Goal: Task Accomplishment & Management: Complete application form

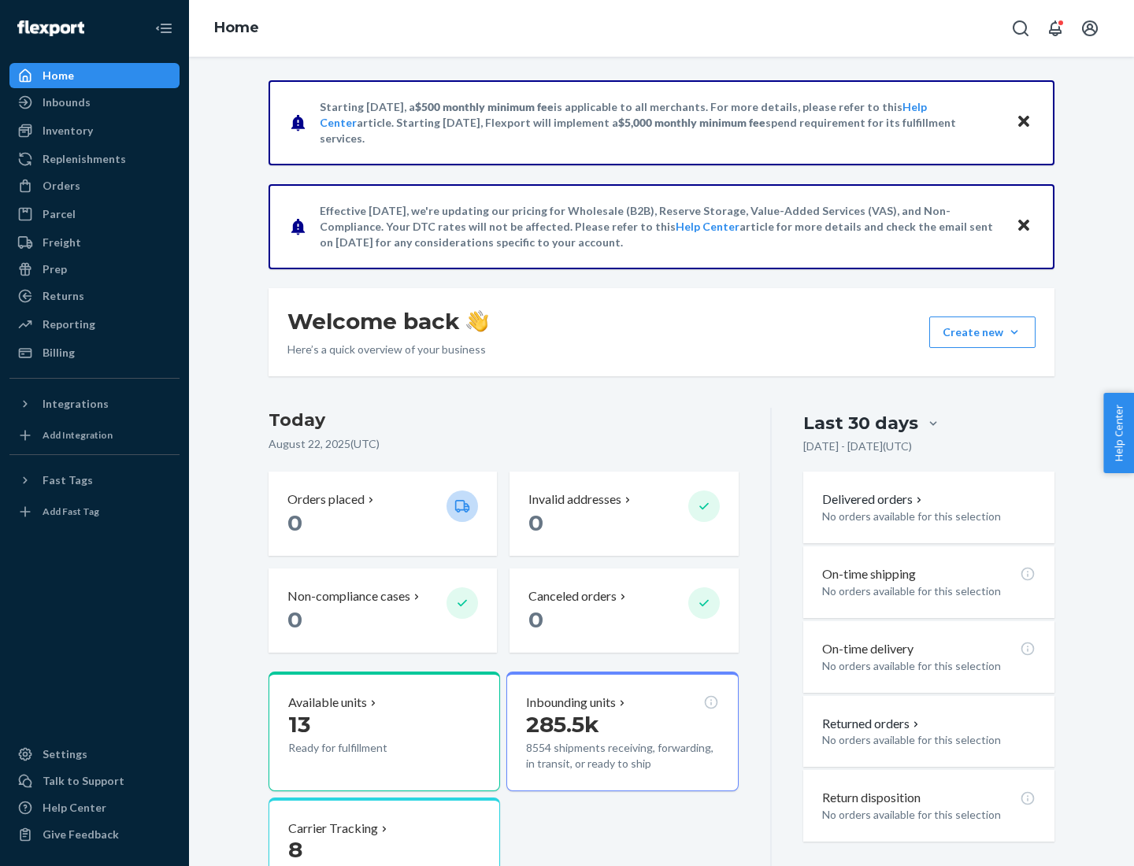
click at [1014, 332] on button "Create new Create new inbound Create new order Create new product" at bounding box center [982, 333] width 106 height 32
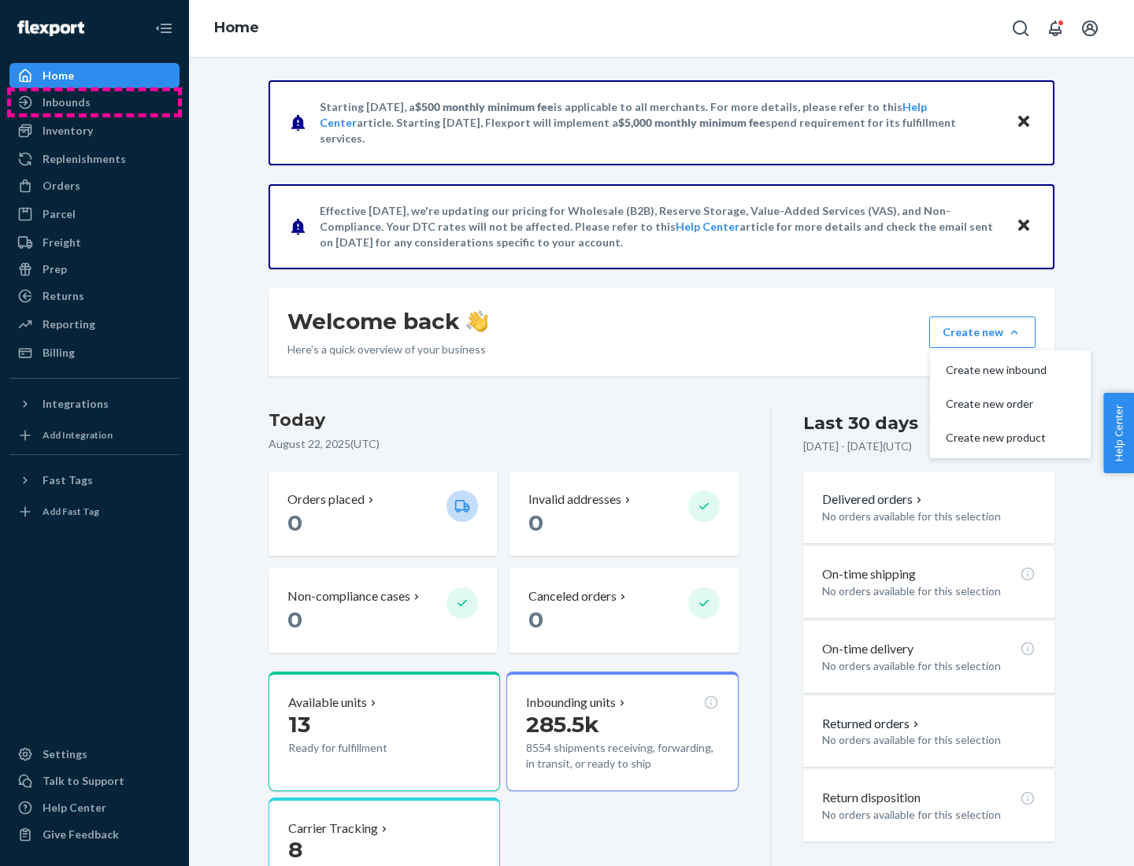
click at [95, 102] on div "Inbounds" at bounding box center [94, 102] width 167 height 22
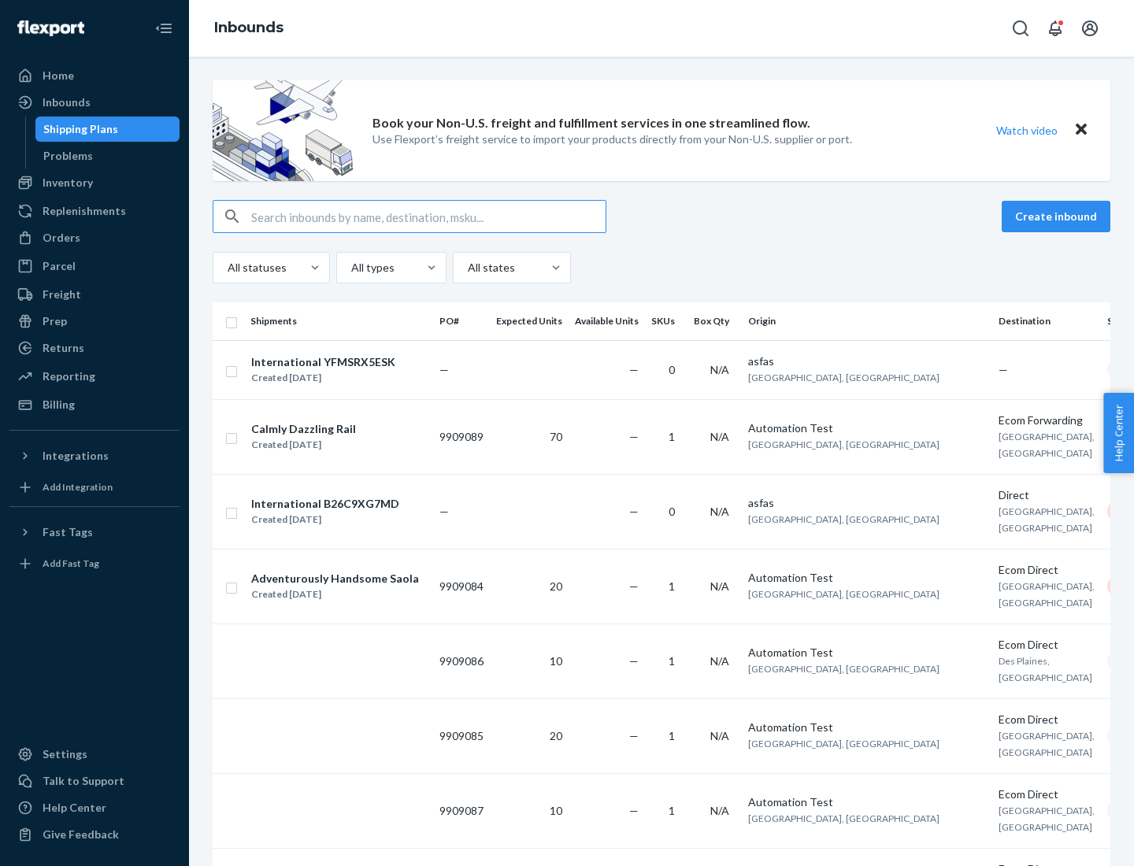
click at [1059, 217] on button "Create inbound" at bounding box center [1056, 217] width 109 height 32
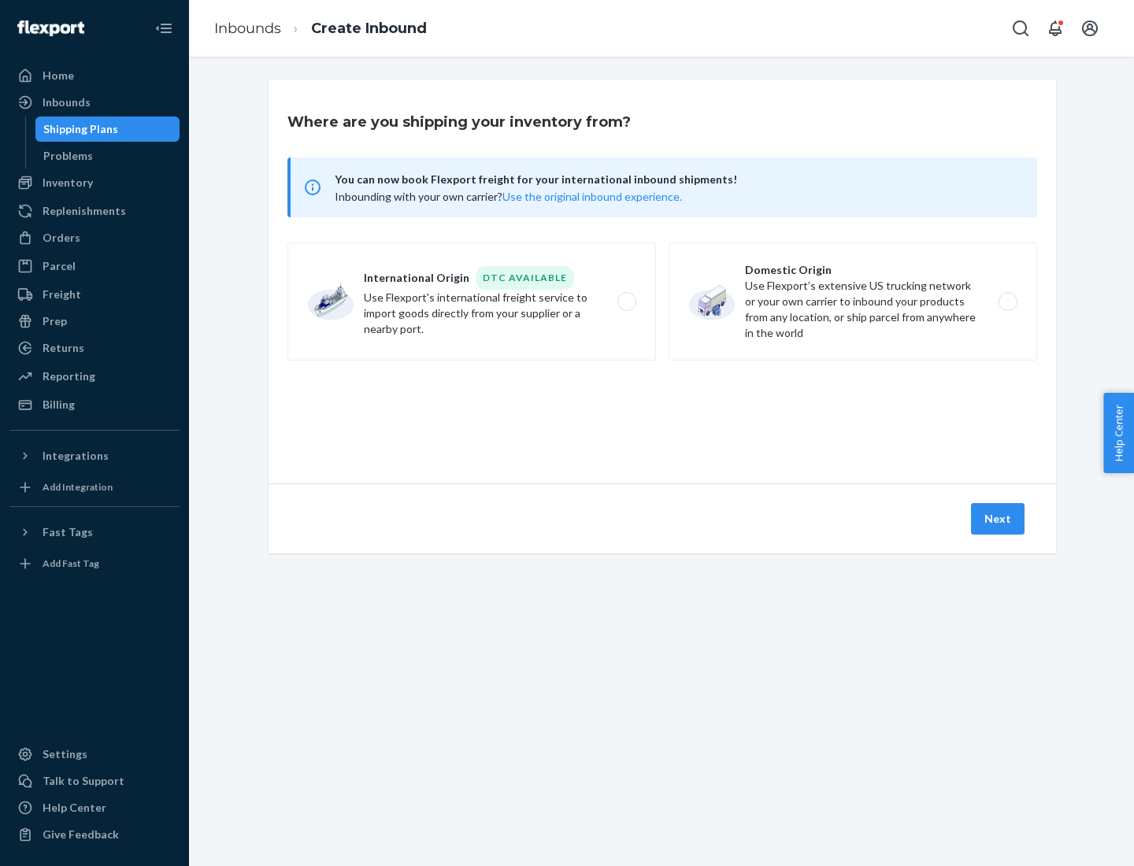
click at [853, 302] on label "Domestic Origin Use Flexport’s extensive US trucking network or your own carrie…" at bounding box center [853, 302] width 369 height 118
click at [1007, 302] on input "Domestic Origin Use Flexport’s extensive US trucking network or your own carrie…" at bounding box center [1012, 302] width 10 height 10
radio input "true"
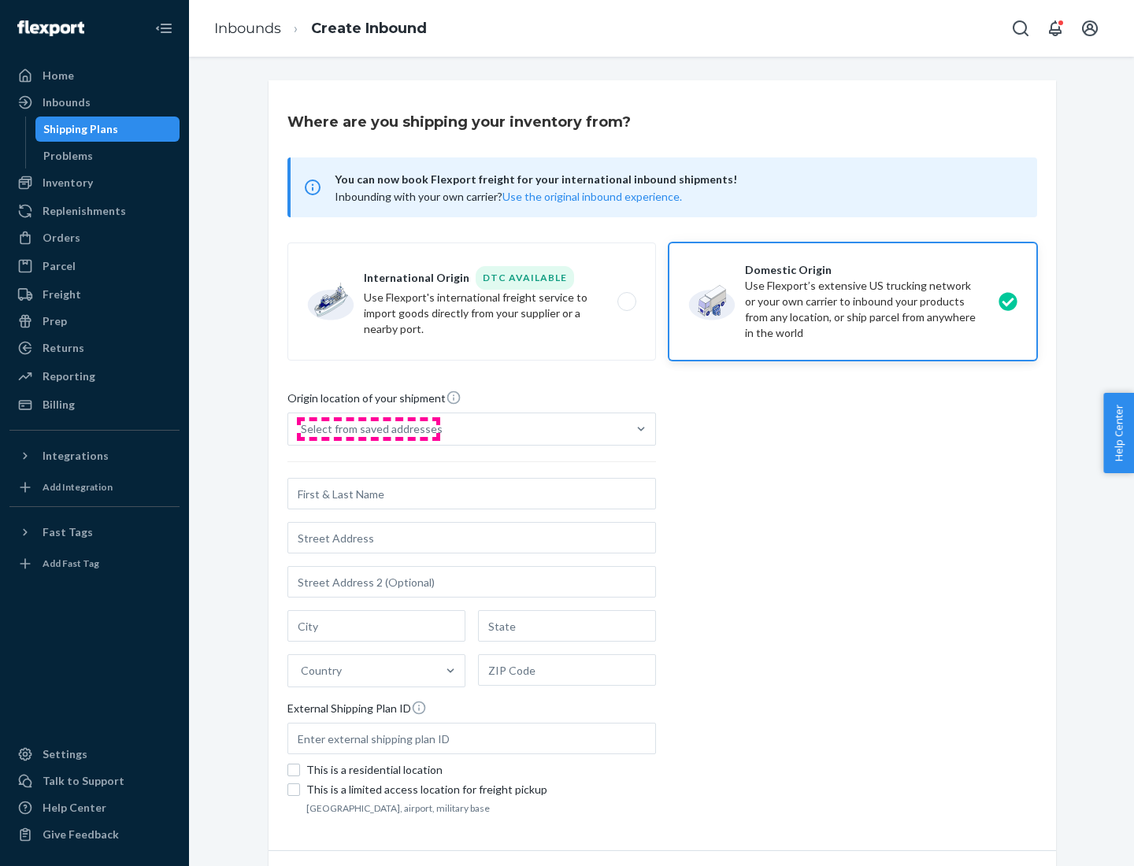
click at [368, 429] on div "Select from saved addresses" at bounding box center [372, 429] width 142 height 16
click at [302, 429] on input "Select from saved addresses" at bounding box center [302, 429] width 2 height 16
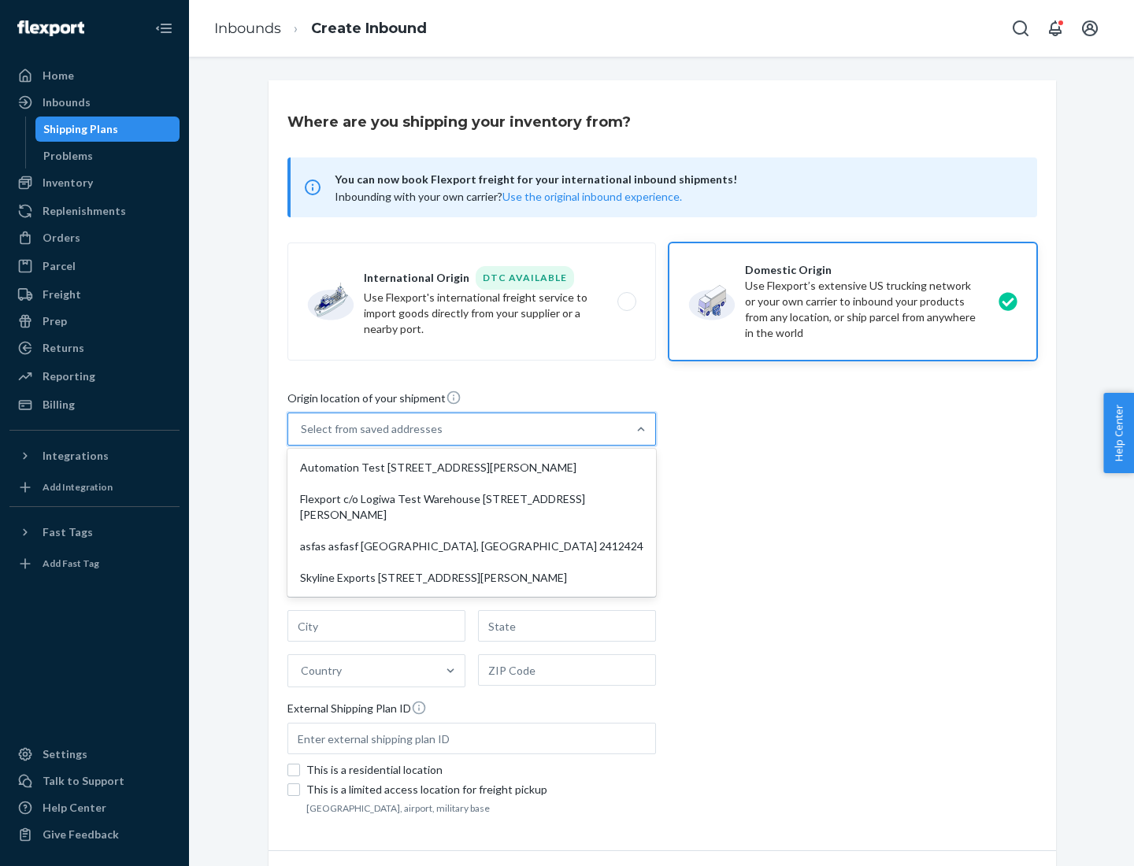
scroll to position [6, 0]
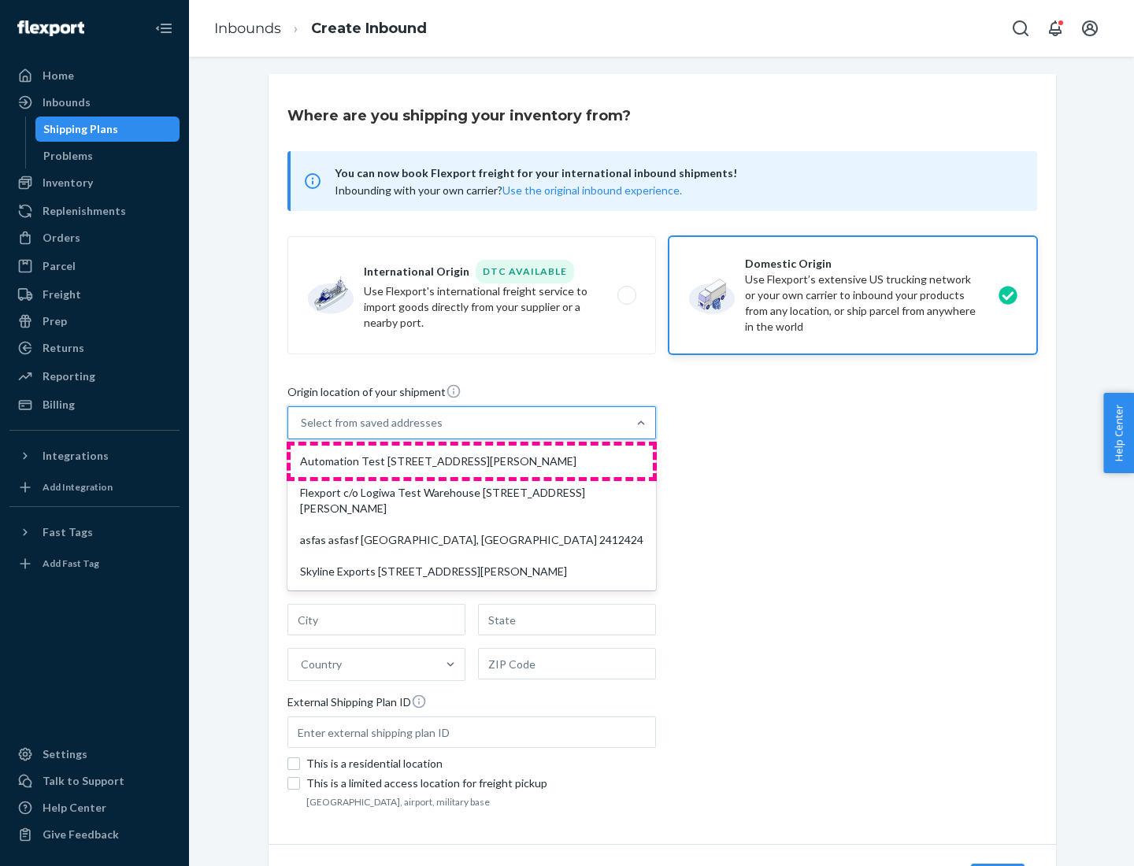
click at [472, 462] on div "Automation Test [STREET_ADDRESS][PERSON_NAME]" at bounding box center [472, 462] width 362 height 32
click at [302, 431] on input "option Automation Test [STREET_ADDRESS][PERSON_NAME] focused, 1 of 4. 4 results…" at bounding box center [302, 423] width 2 height 16
type input "Automation Test"
type input "9th Floor"
type input "[GEOGRAPHIC_DATA]"
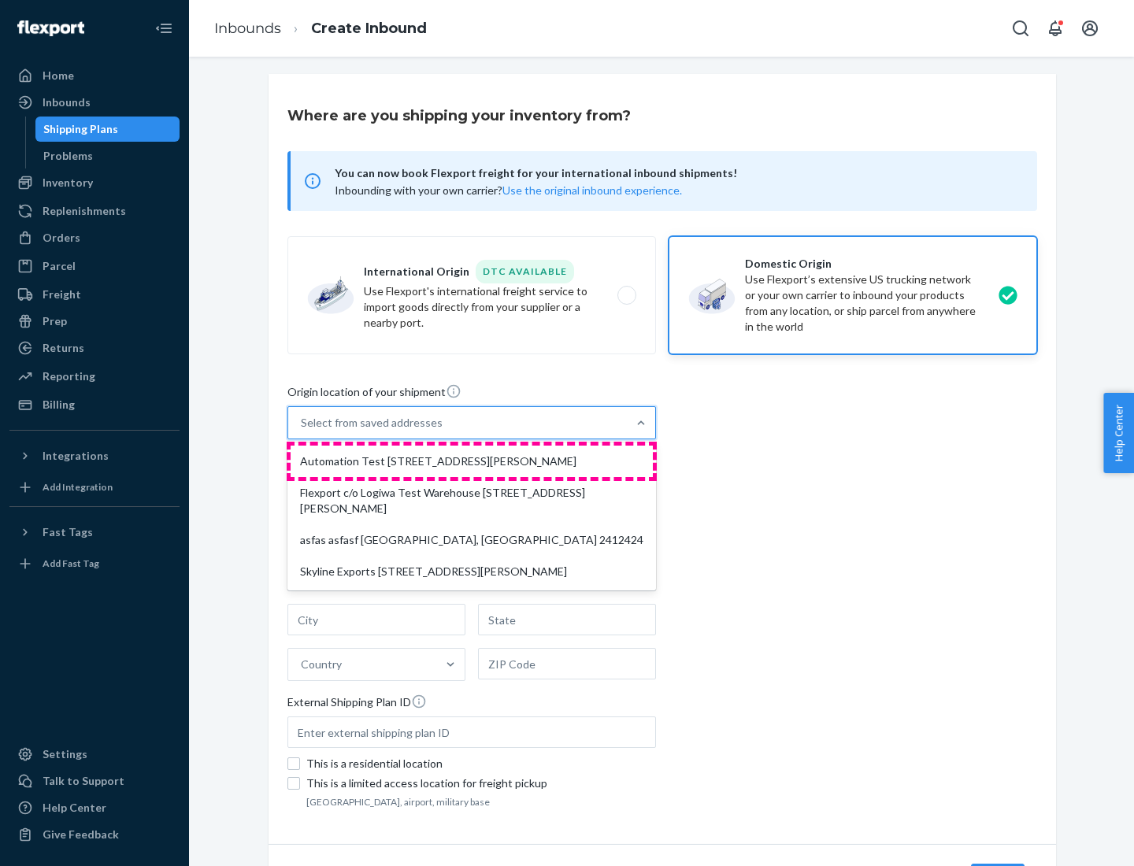
type input "CA"
type input "94104"
type input "[STREET_ADDRESS][PERSON_NAME]"
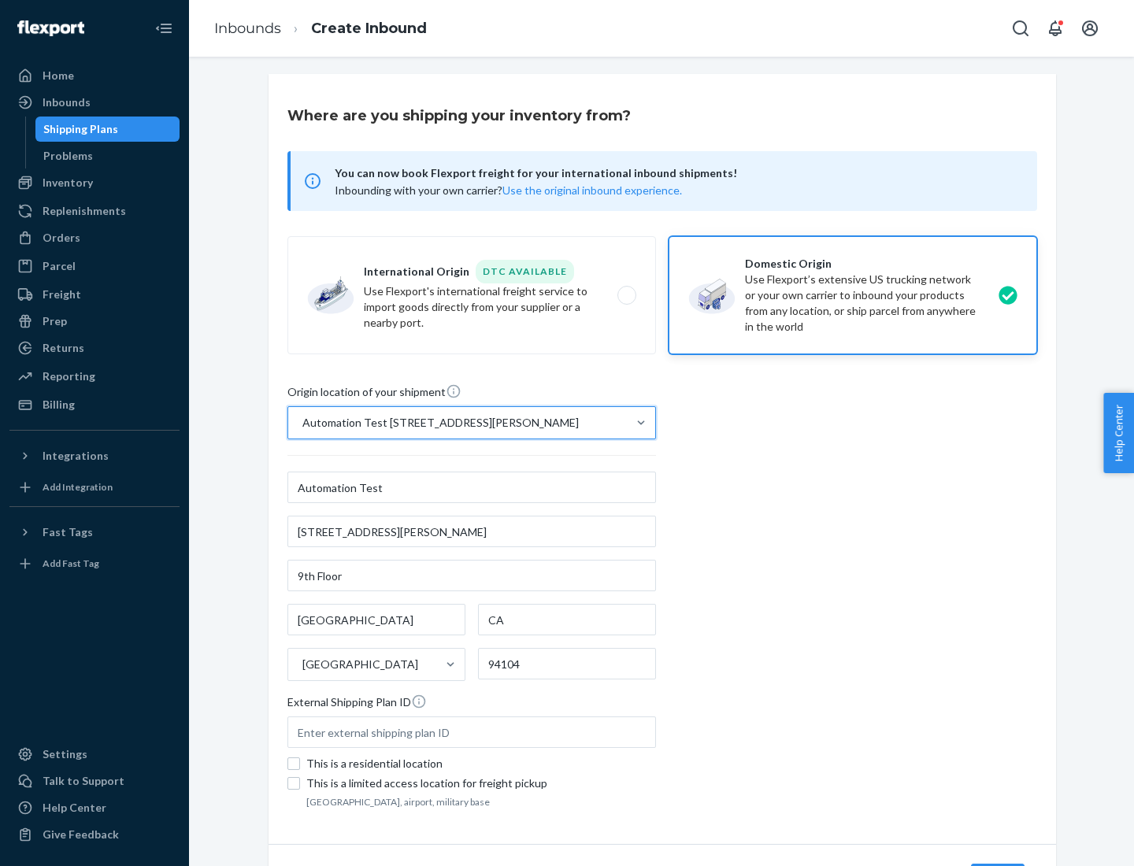
scroll to position [92, 0]
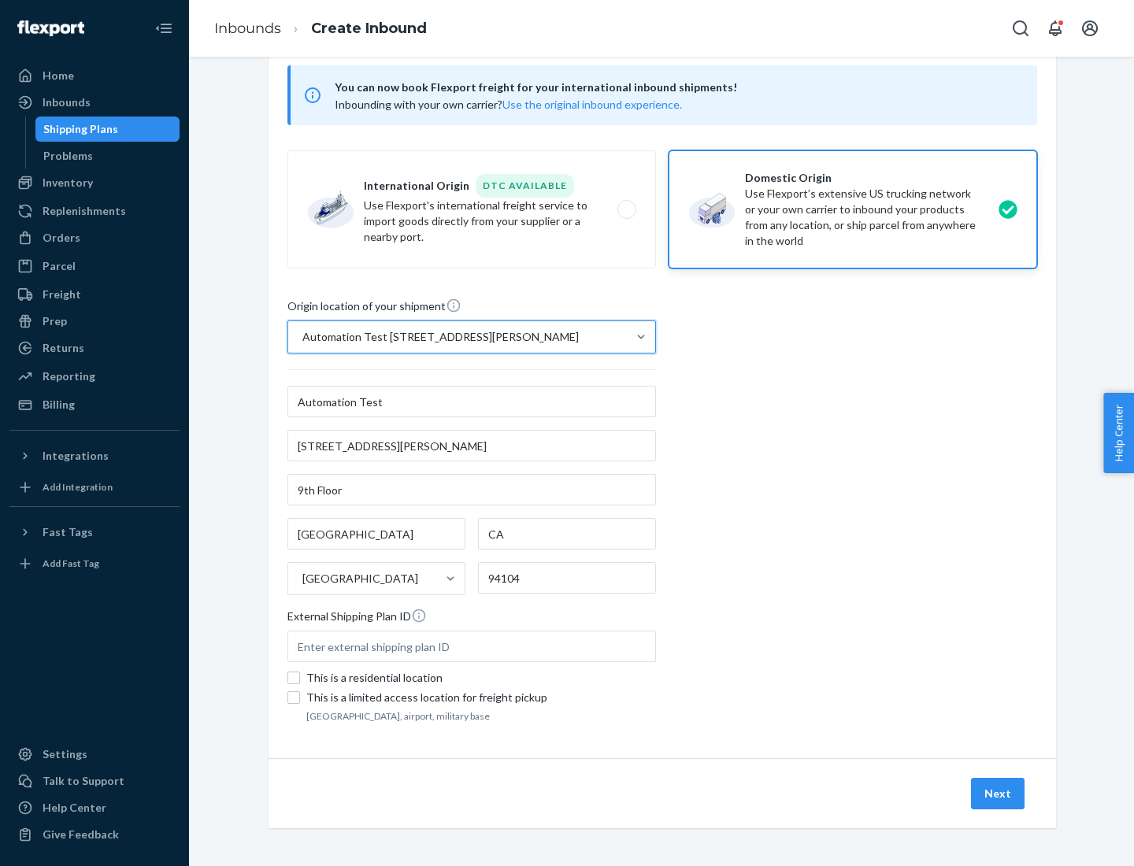
click at [999, 794] on button "Next" at bounding box center [998, 794] width 54 height 32
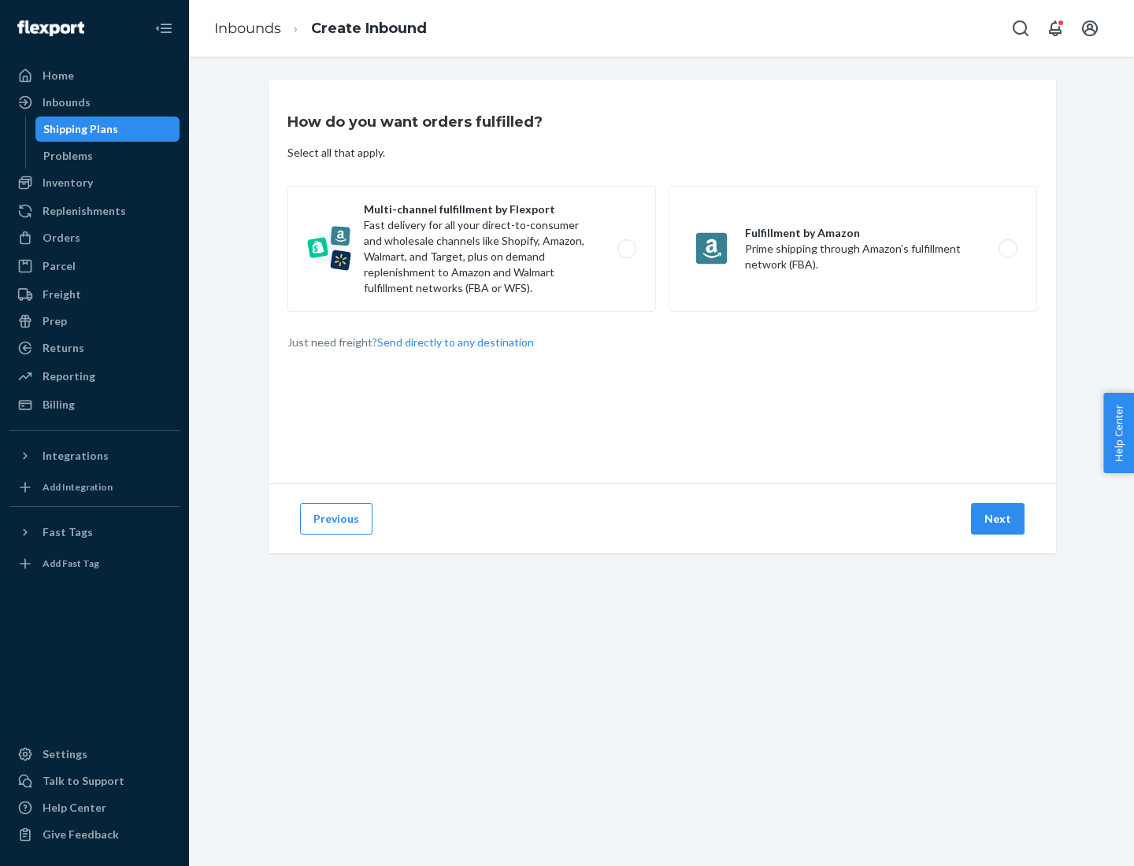
click at [472, 249] on label "Multi-channel fulfillment by Flexport Fast delivery for all your direct-to-cons…" at bounding box center [471, 249] width 369 height 126
click at [626, 249] on input "Multi-channel fulfillment by Flexport Fast delivery for all your direct-to-cons…" at bounding box center [631, 249] width 10 height 10
radio input "true"
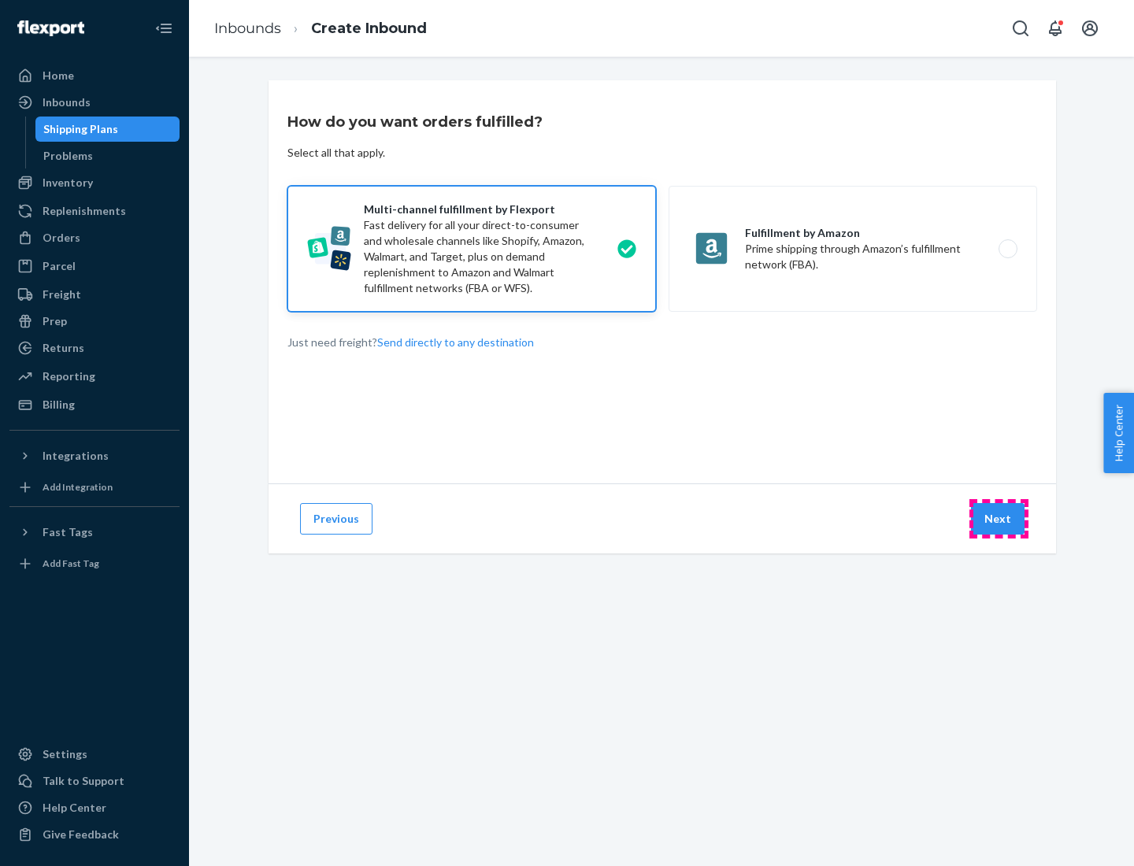
click at [999, 519] on button "Next" at bounding box center [998, 519] width 54 height 32
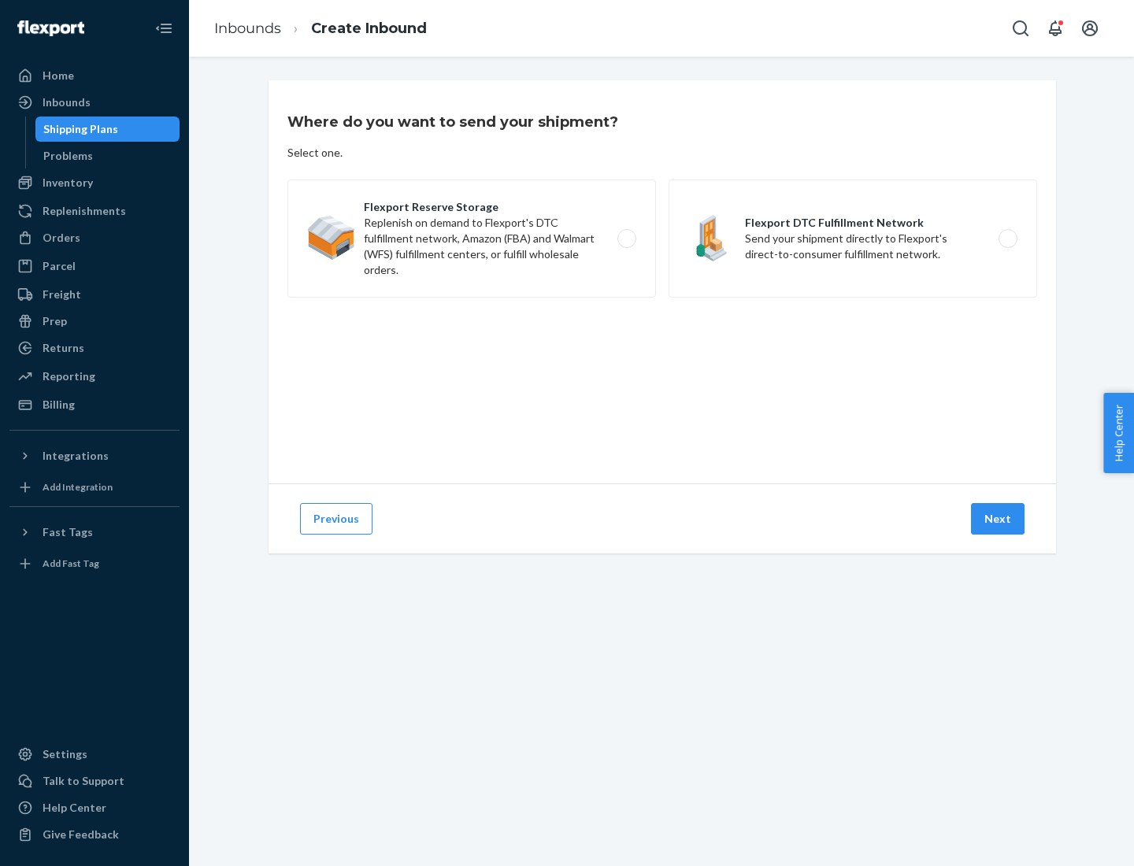
click at [853, 239] on label "Flexport DTC Fulfillment Network Send your shipment directly to Flexport's dire…" at bounding box center [853, 239] width 369 height 118
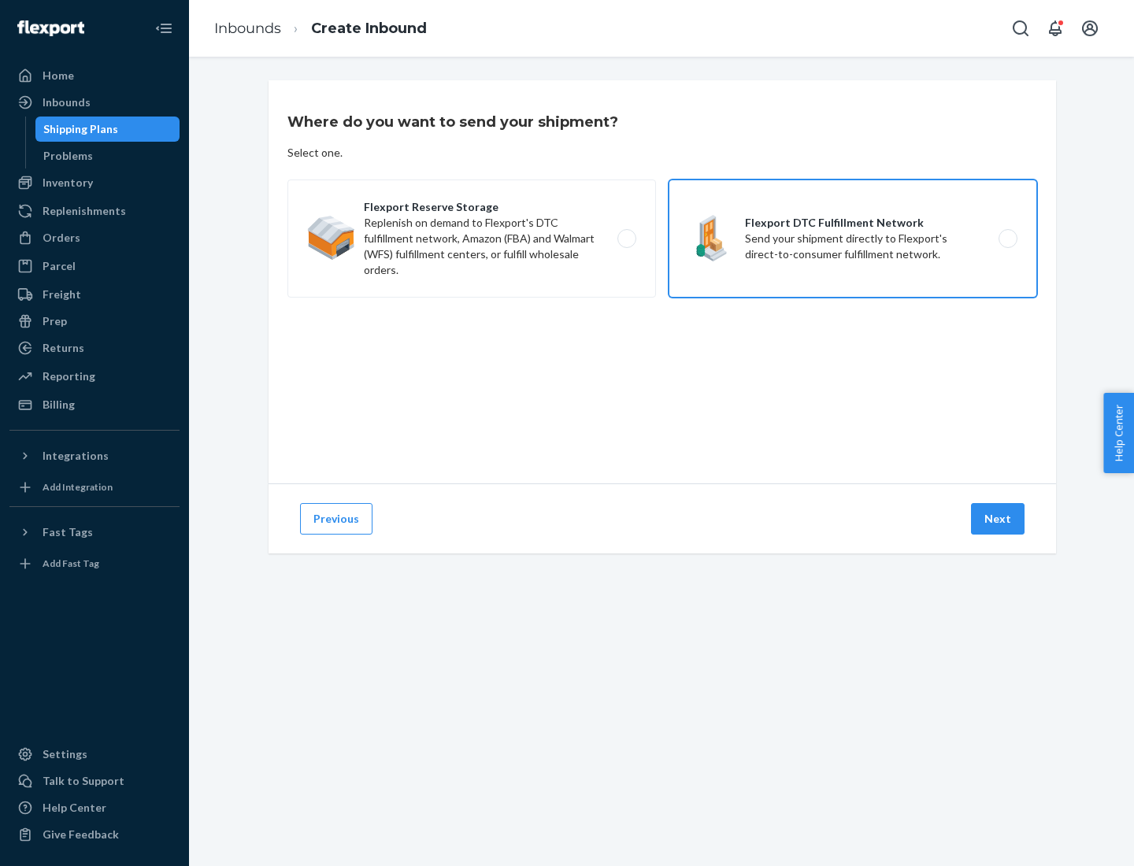
click at [1007, 239] on input "Flexport DTC Fulfillment Network Send your shipment directly to Flexport's dire…" at bounding box center [1012, 239] width 10 height 10
radio input "true"
click at [999, 519] on button "Next" at bounding box center [998, 519] width 54 height 32
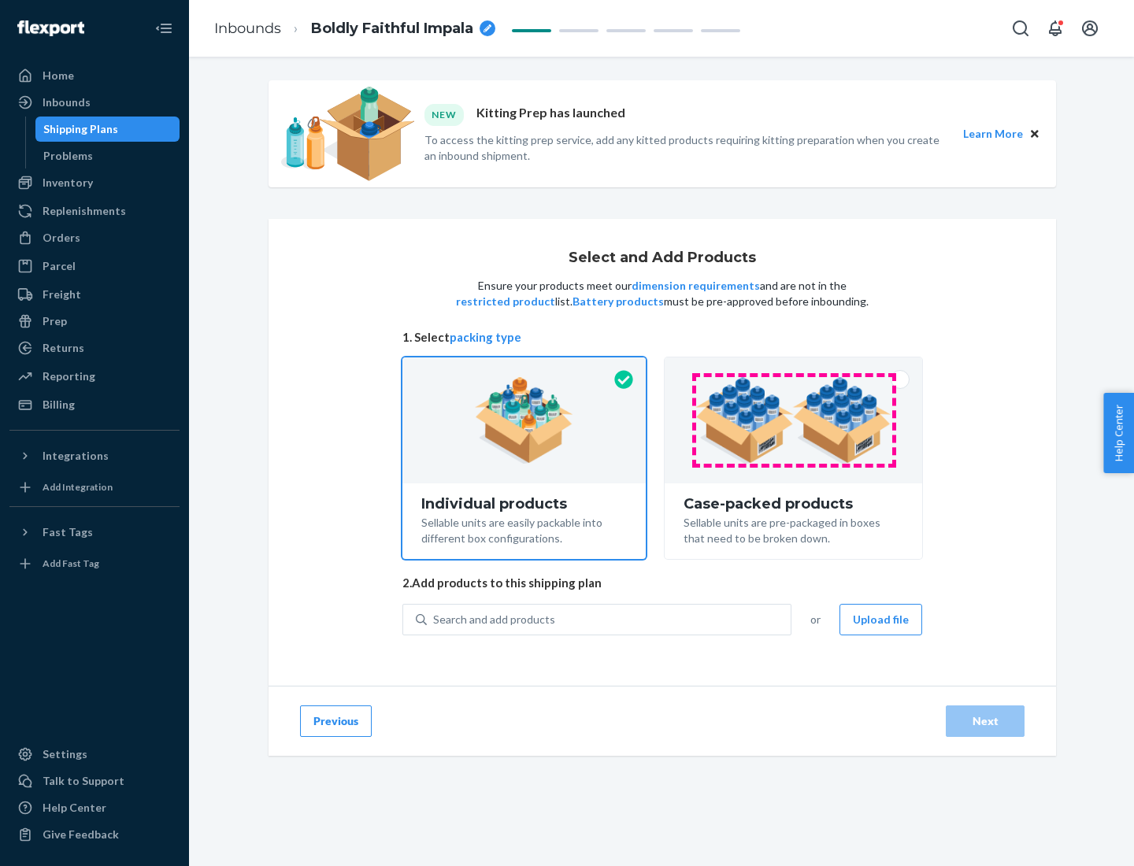
click at [794, 421] on img at bounding box center [793, 420] width 196 height 87
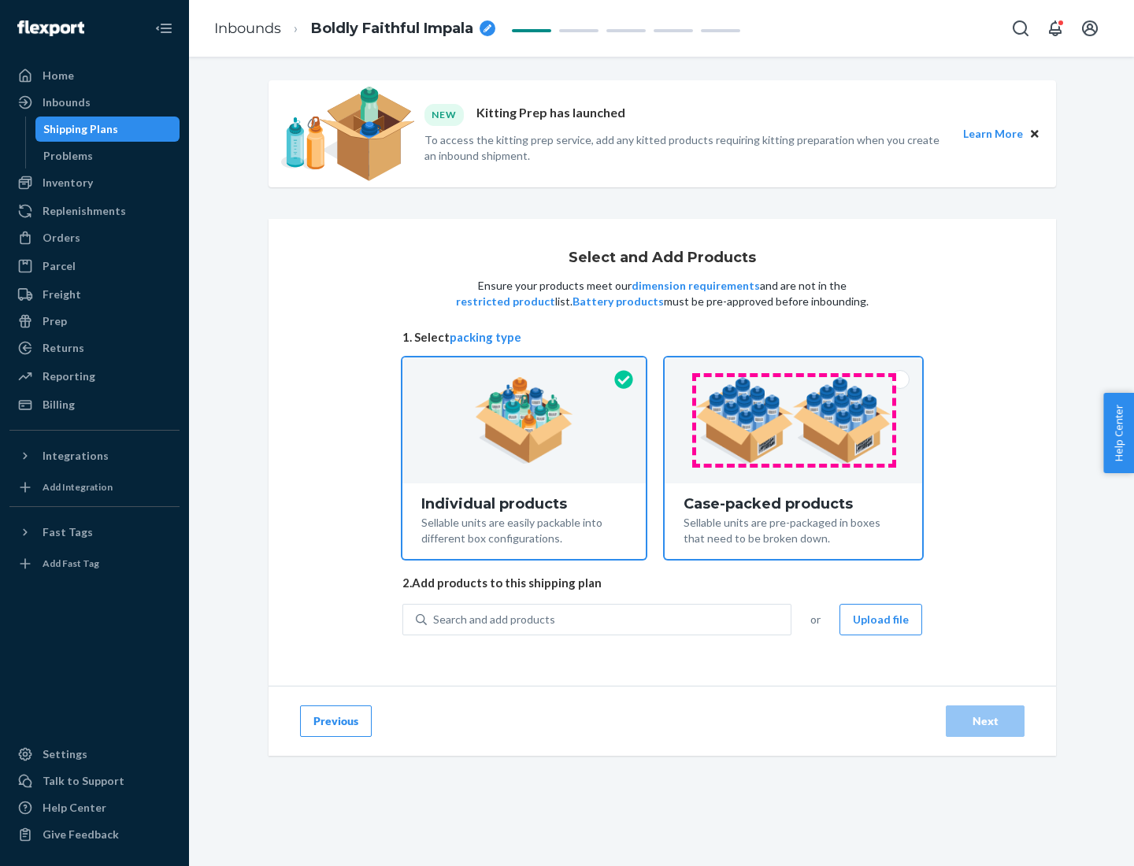
click at [794, 368] on input "Case-packed products Sellable units are pre-packaged in boxes that need to be b…" at bounding box center [793, 363] width 10 height 10
radio input "true"
radio input "false"
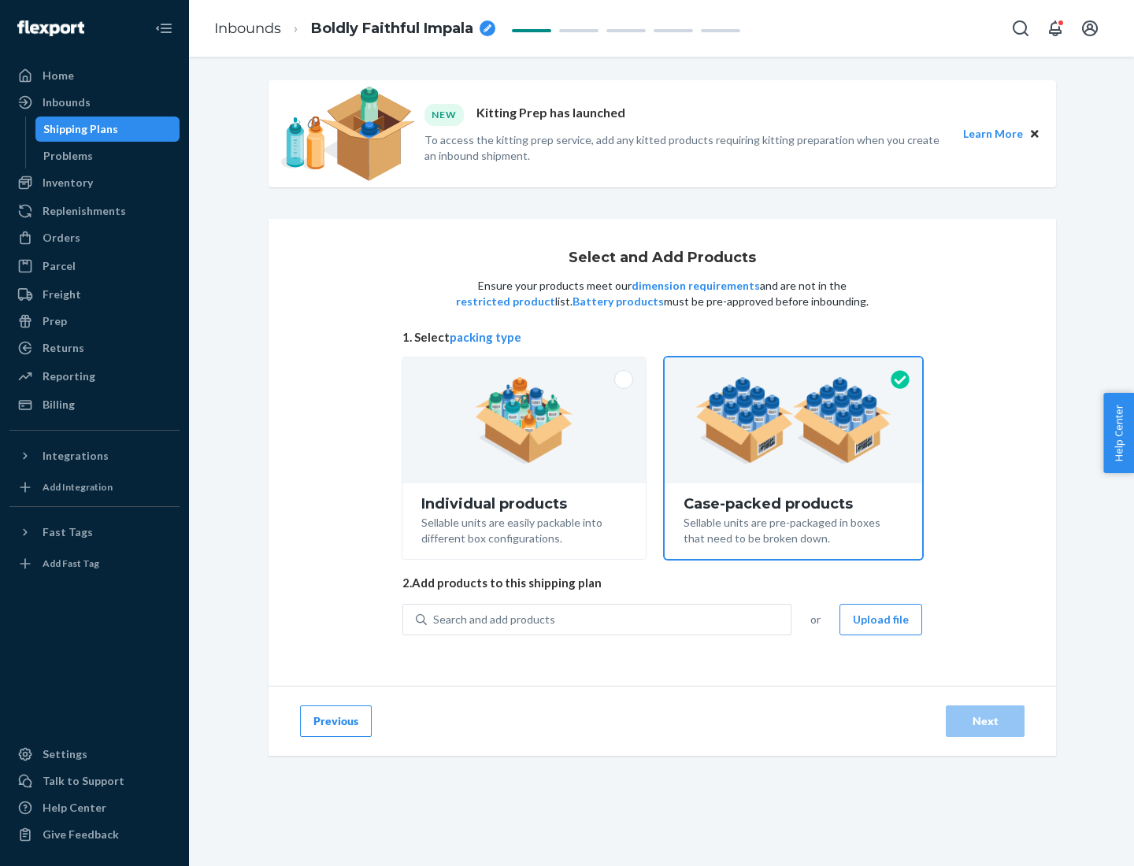
click at [610, 619] on div "Search and add products" at bounding box center [609, 620] width 364 height 28
click at [435, 619] on input "Search and add products" at bounding box center [434, 620] width 2 height 16
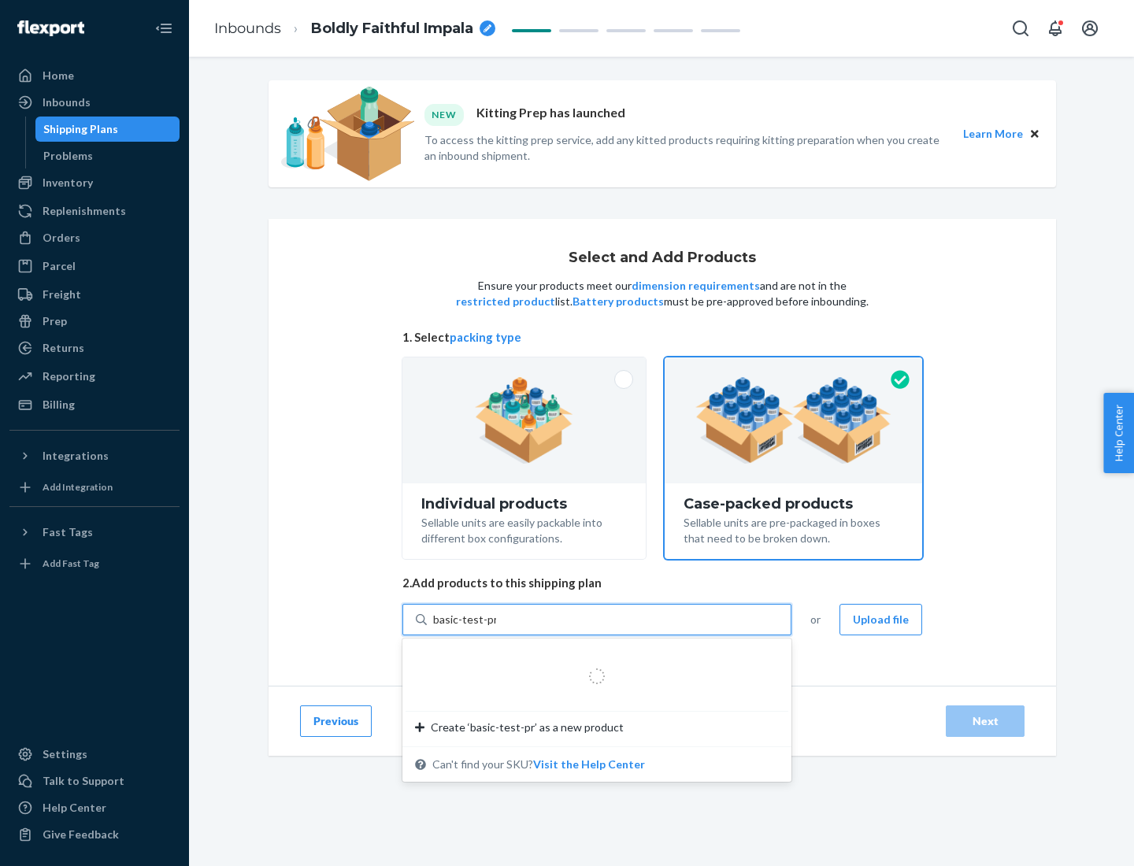
type input "basic-test-product-1"
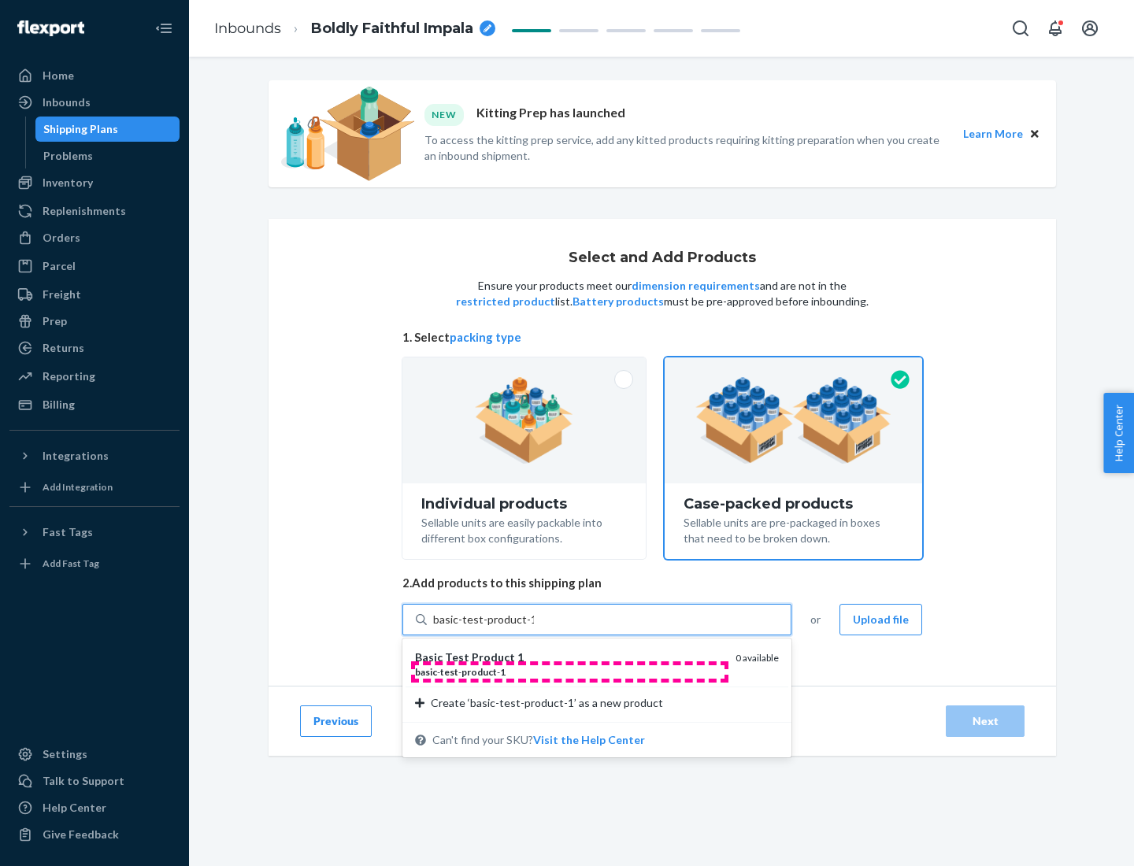
click at [569, 672] on div "basic - test - product - 1" at bounding box center [569, 672] width 308 height 13
click at [534, 628] on input "basic-test-product-1" at bounding box center [483, 620] width 101 height 16
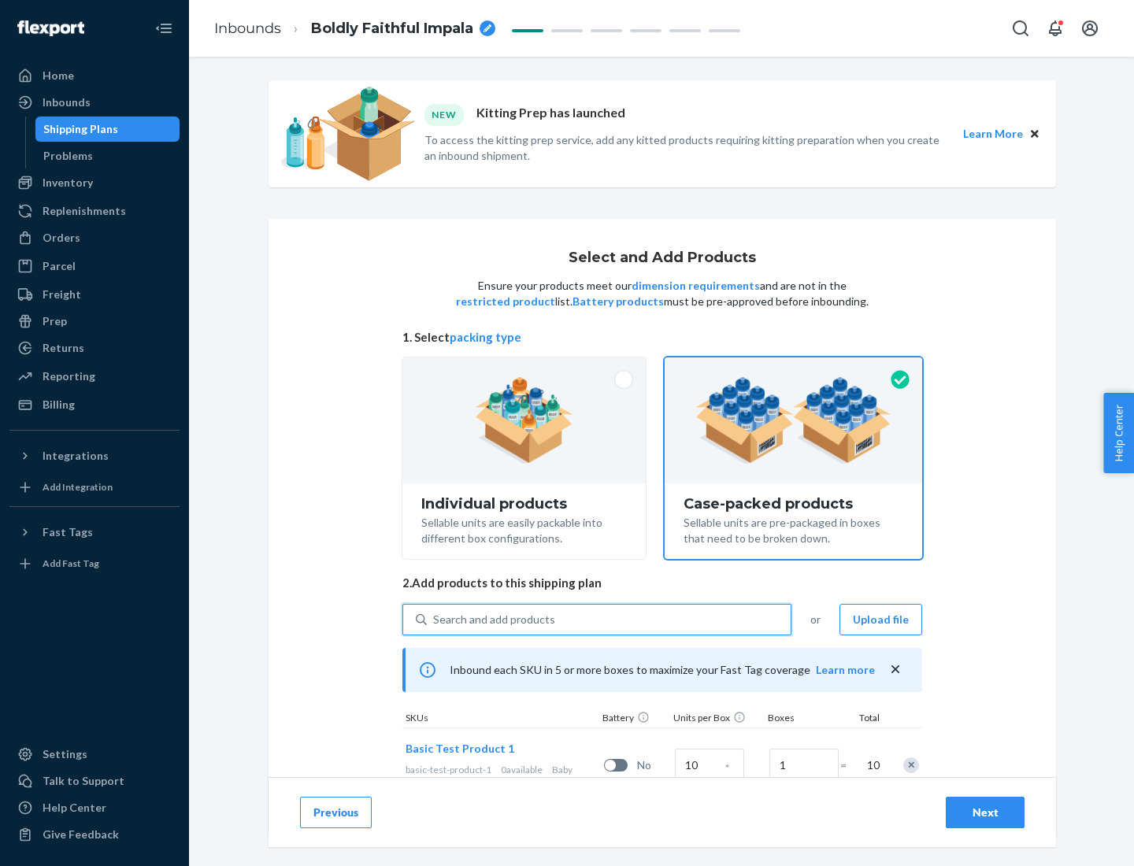
scroll to position [57, 0]
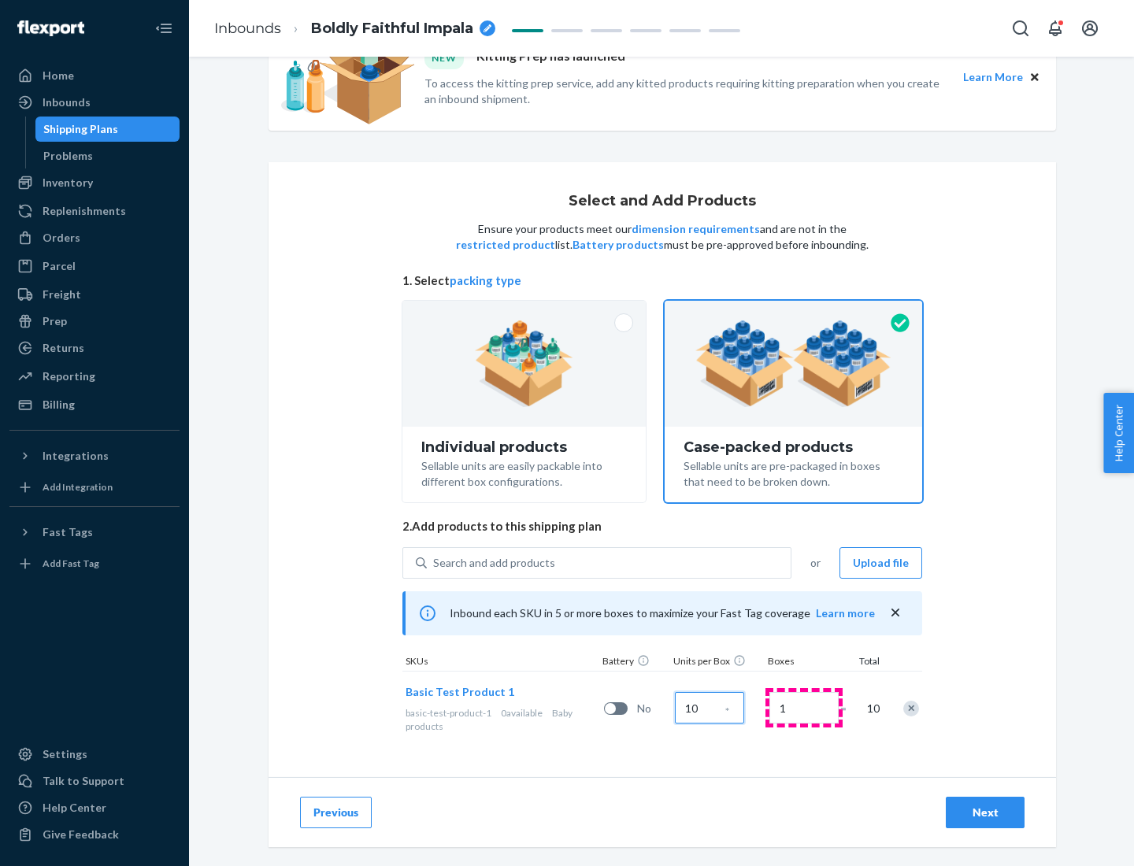
type input "10"
type input "7"
click at [985, 813] on div "Next" at bounding box center [985, 813] width 52 height 16
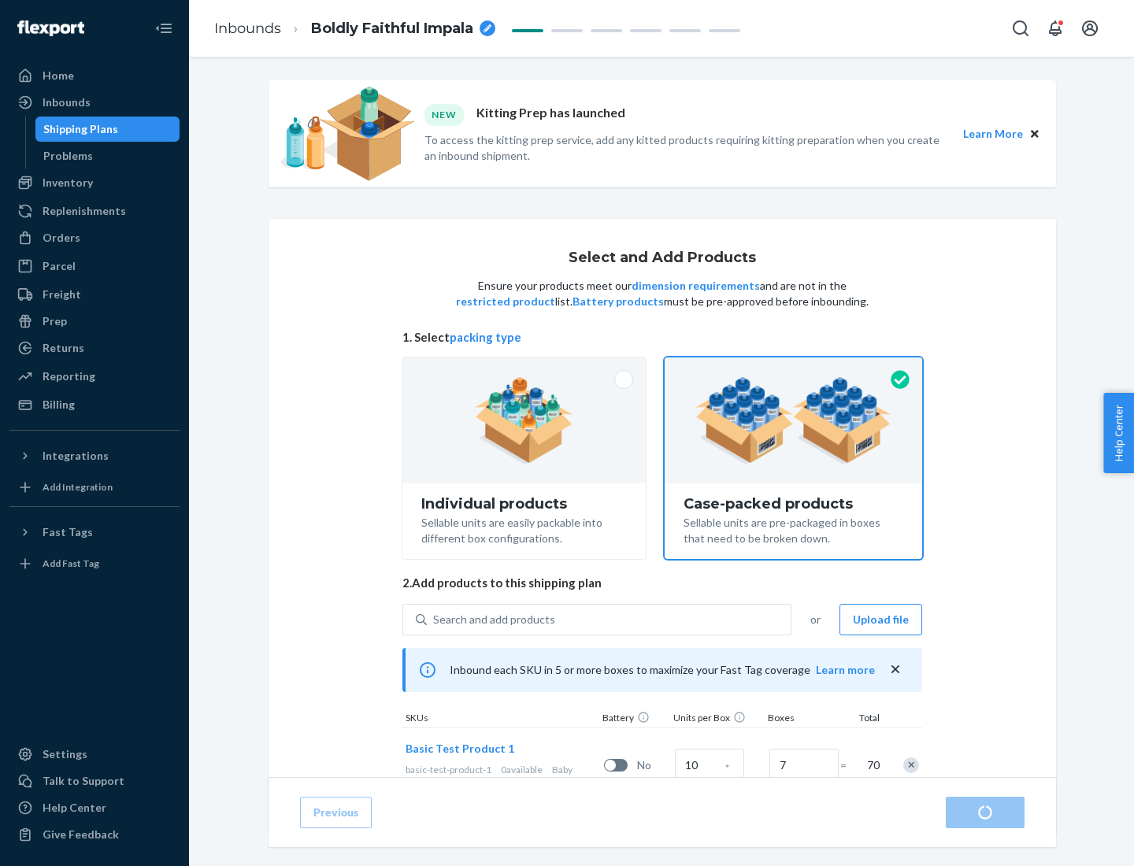
radio input "true"
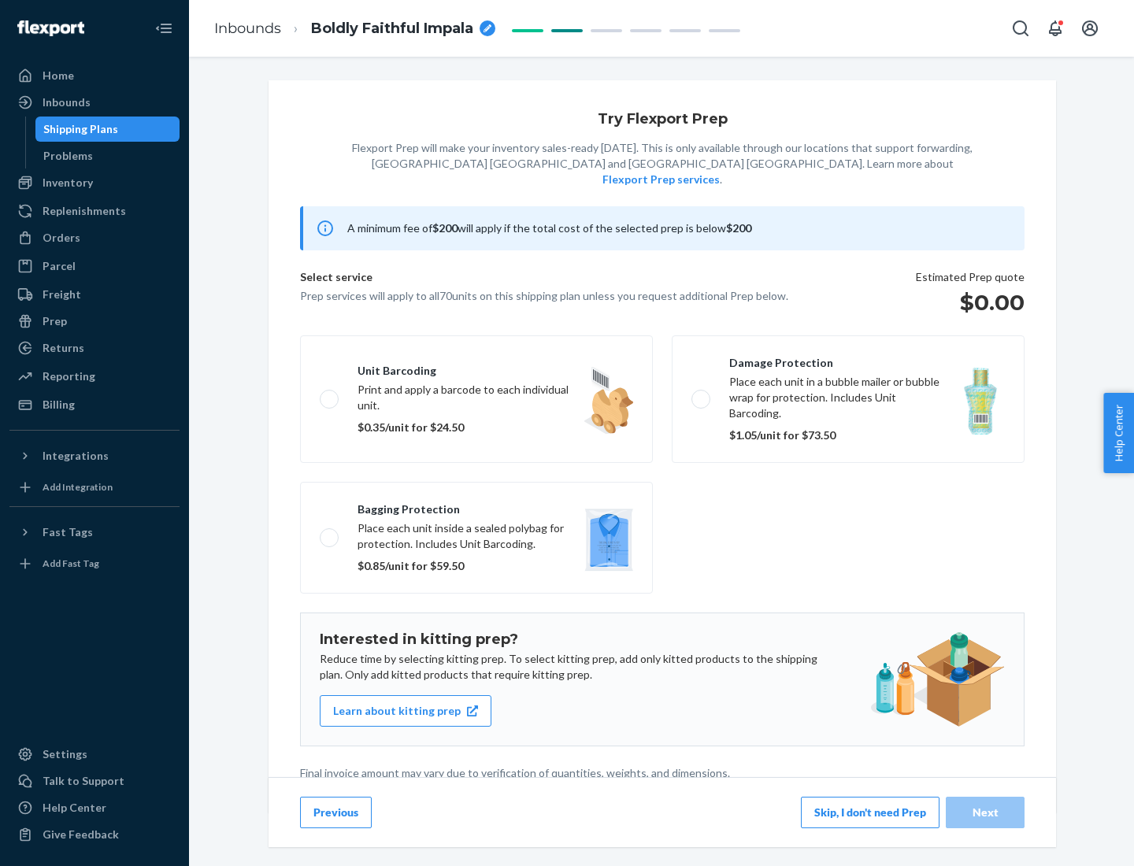
scroll to position [4, 0]
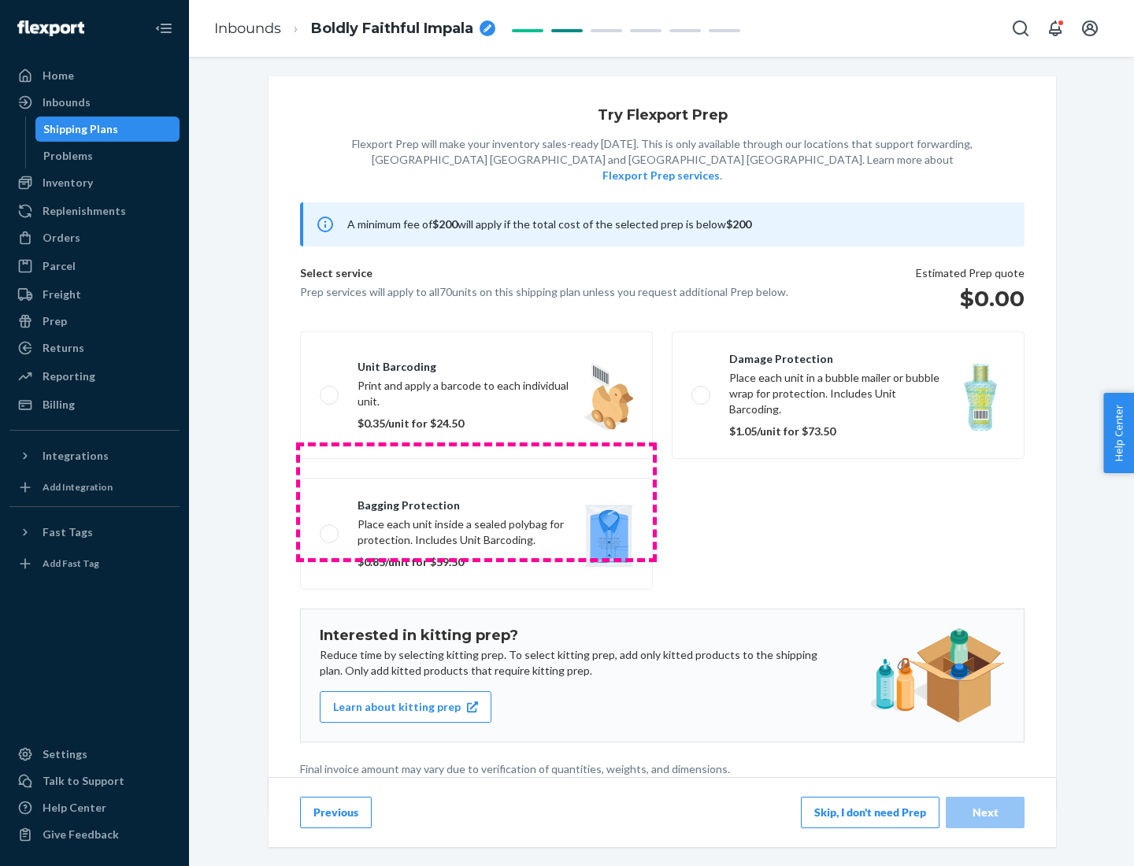
click at [476, 502] on label "Bagging protection Place each unit inside a sealed polybag for protection. Incl…" at bounding box center [476, 534] width 353 height 112
click at [330, 528] on input "Bagging protection Place each unit inside a sealed polybag for protection. Incl…" at bounding box center [325, 533] width 10 height 10
checkbox input "true"
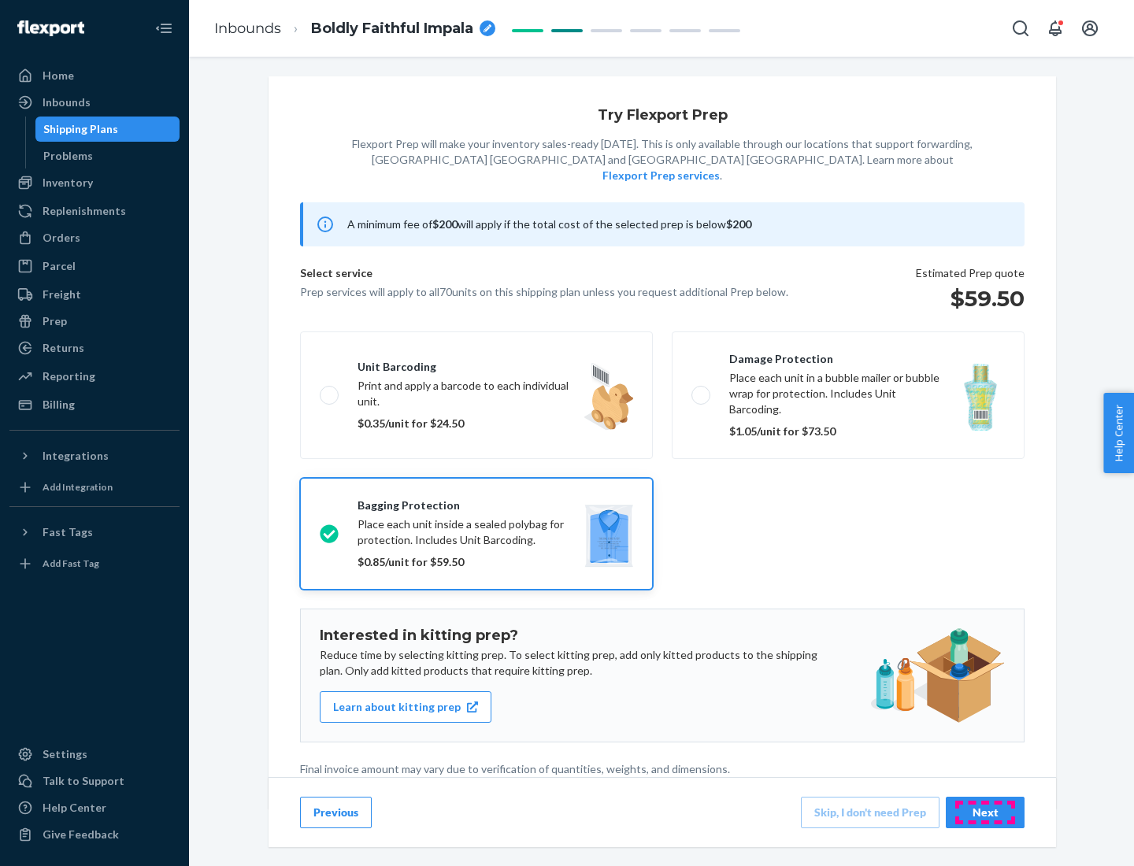
click at [985, 812] on div "Next" at bounding box center [985, 813] width 52 height 16
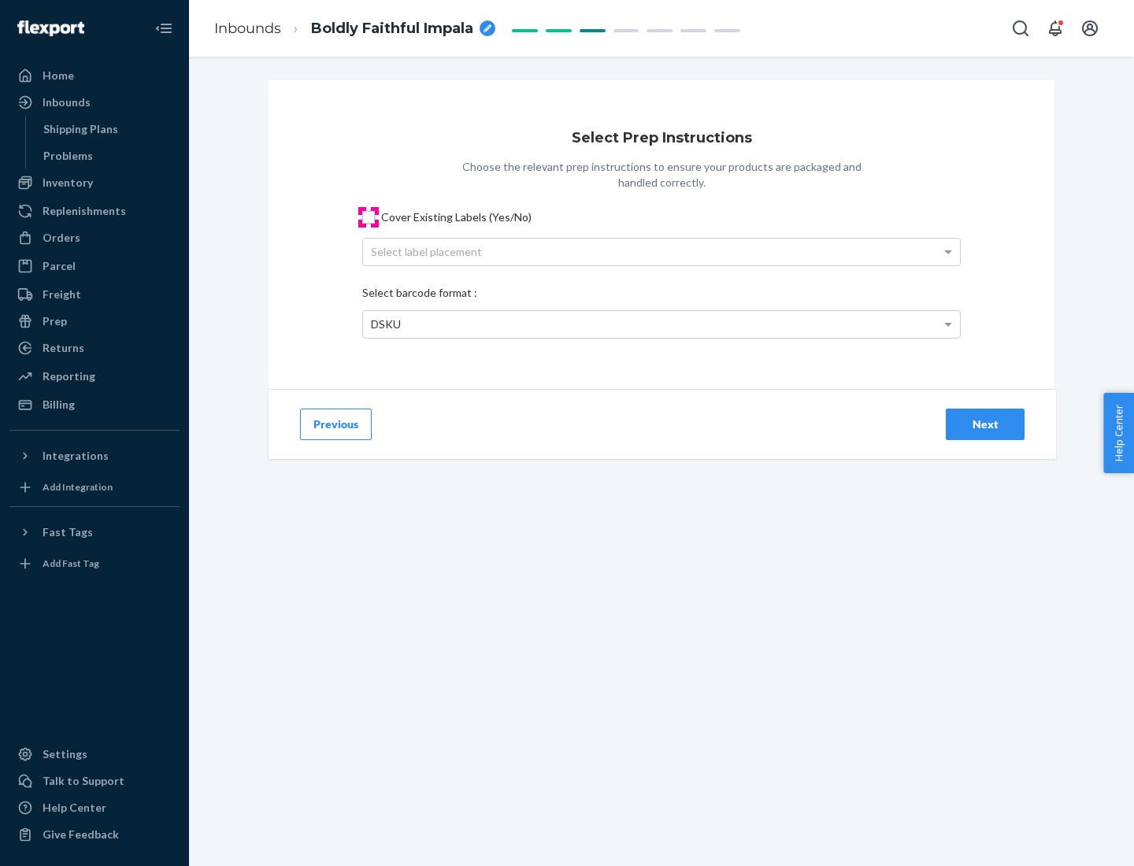
click at [369, 217] on input "Cover Existing Labels (Yes/No)" at bounding box center [368, 217] width 13 height 13
checkbox input "true"
click at [662, 251] on div "Select label placement" at bounding box center [661, 252] width 597 height 27
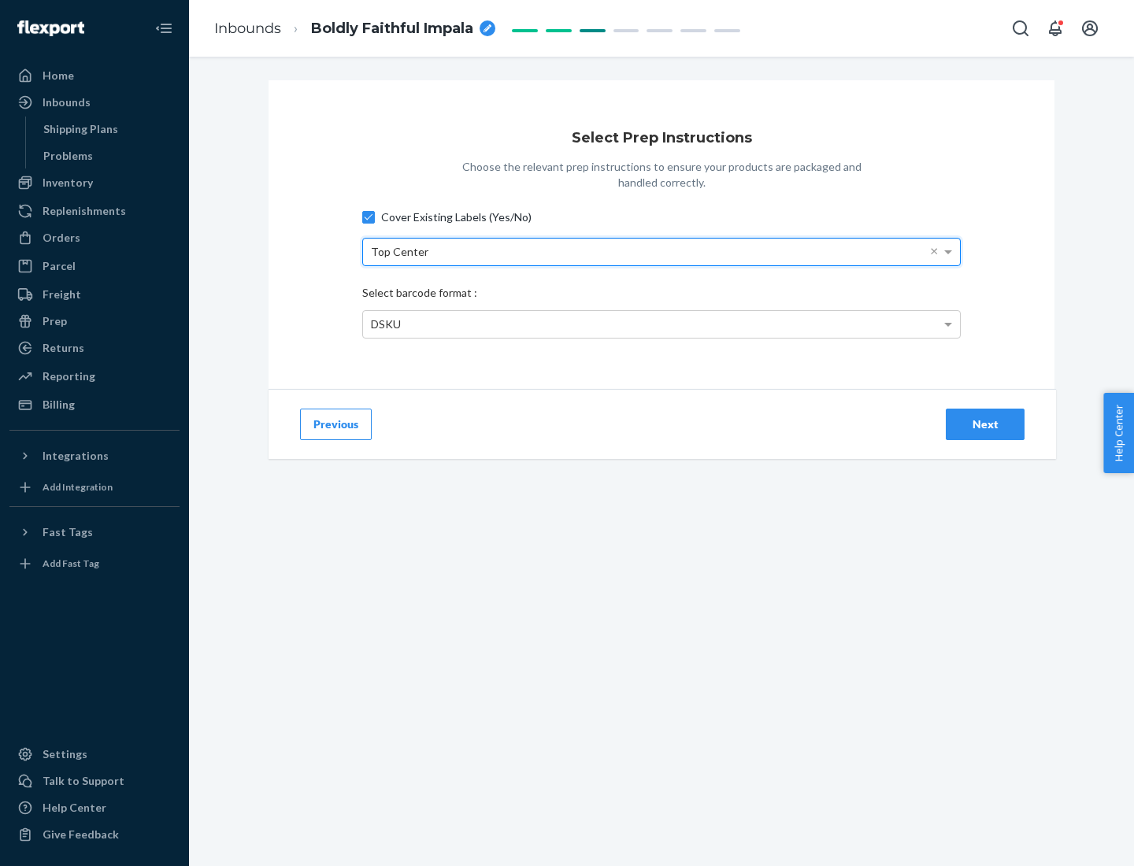
click at [662, 324] on div "DSKU" at bounding box center [661, 324] width 597 height 27
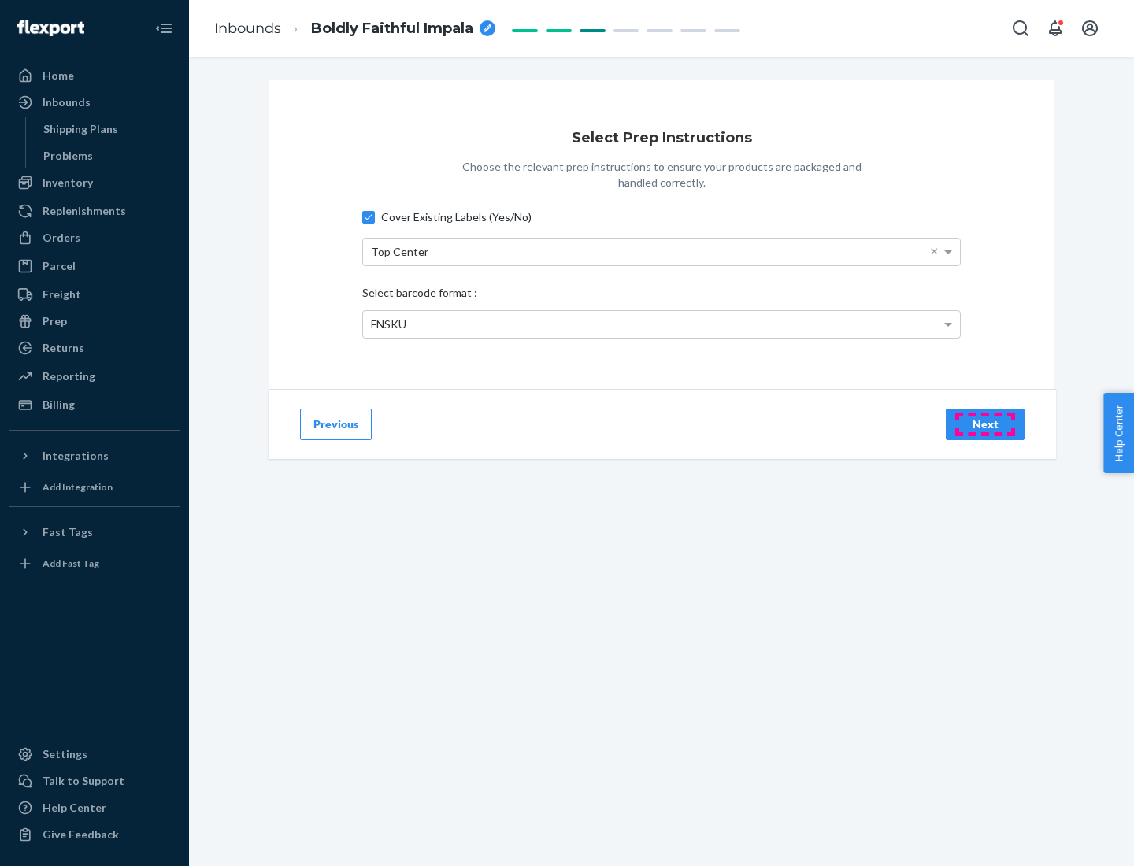
click at [985, 424] on div "Next" at bounding box center [985, 425] width 52 height 16
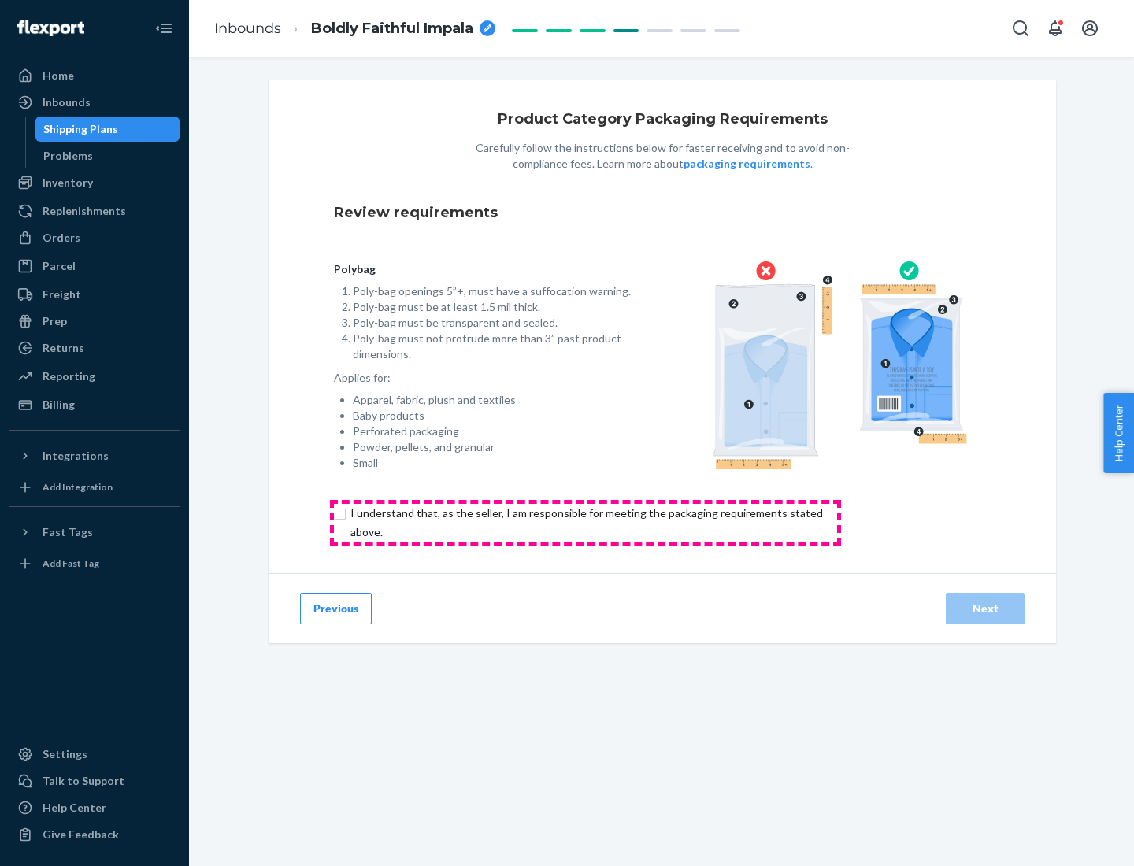
click at [585, 522] on input "checkbox" at bounding box center [596, 523] width 524 height 38
checkbox input "true"
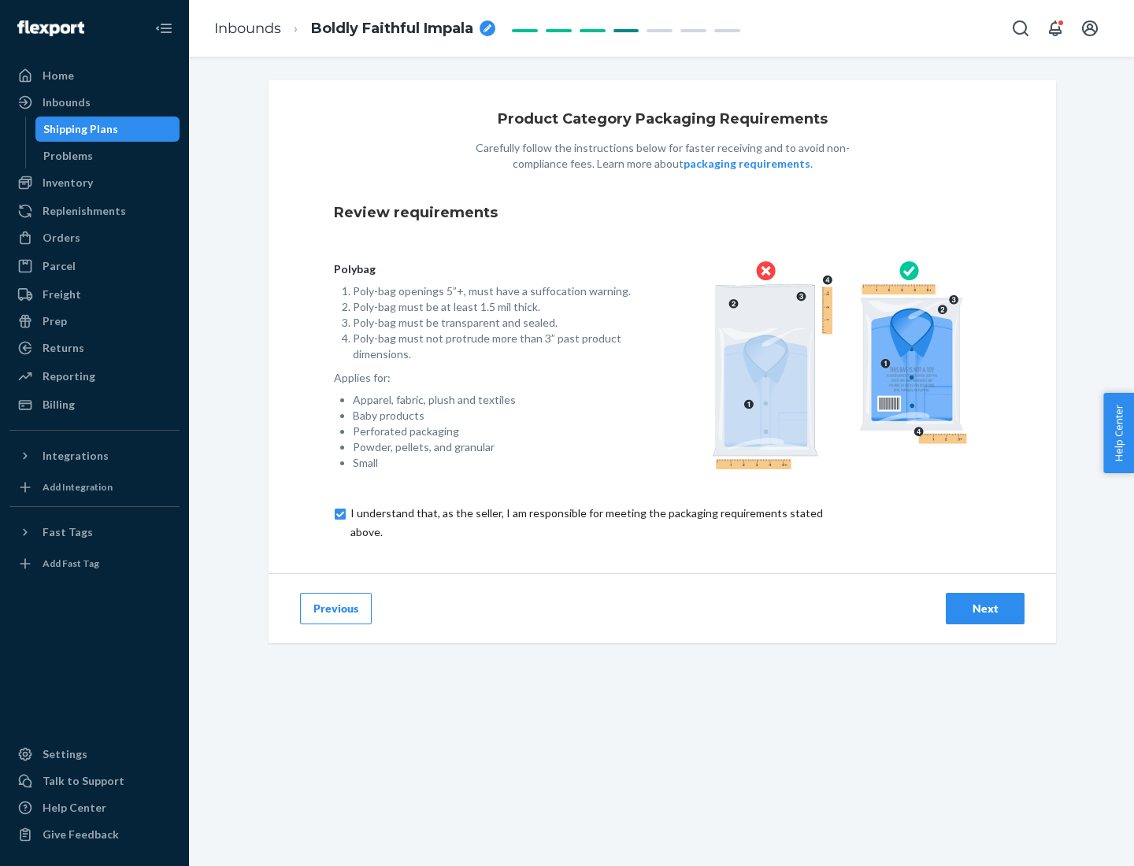
click at [985, 608] on div "Next" at bounding box center [985, 609] width 52 height 16
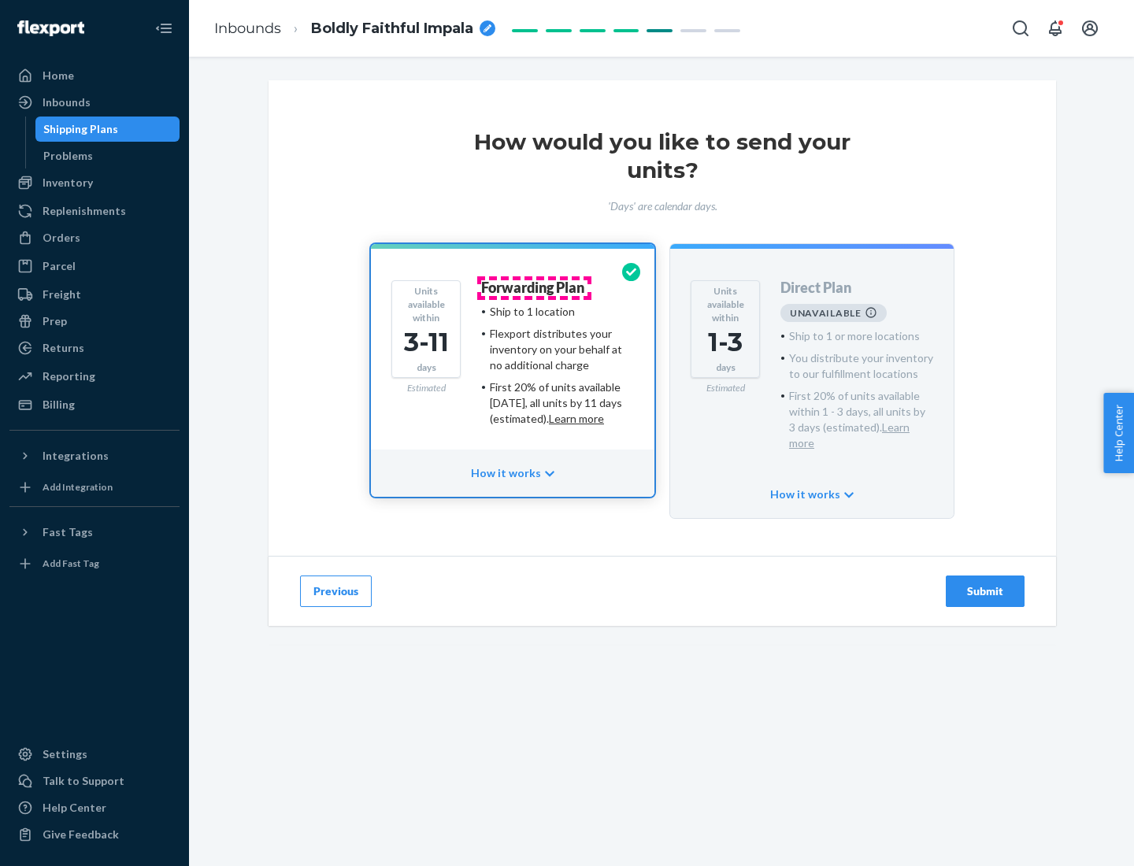
click at [534, 287] on h4 "Forwarding Plan" at bounding box center [532, 288] width 103 height 16
click at [985, 584] on div "Submit" at bounding box center [985, 592] width 52 height 16
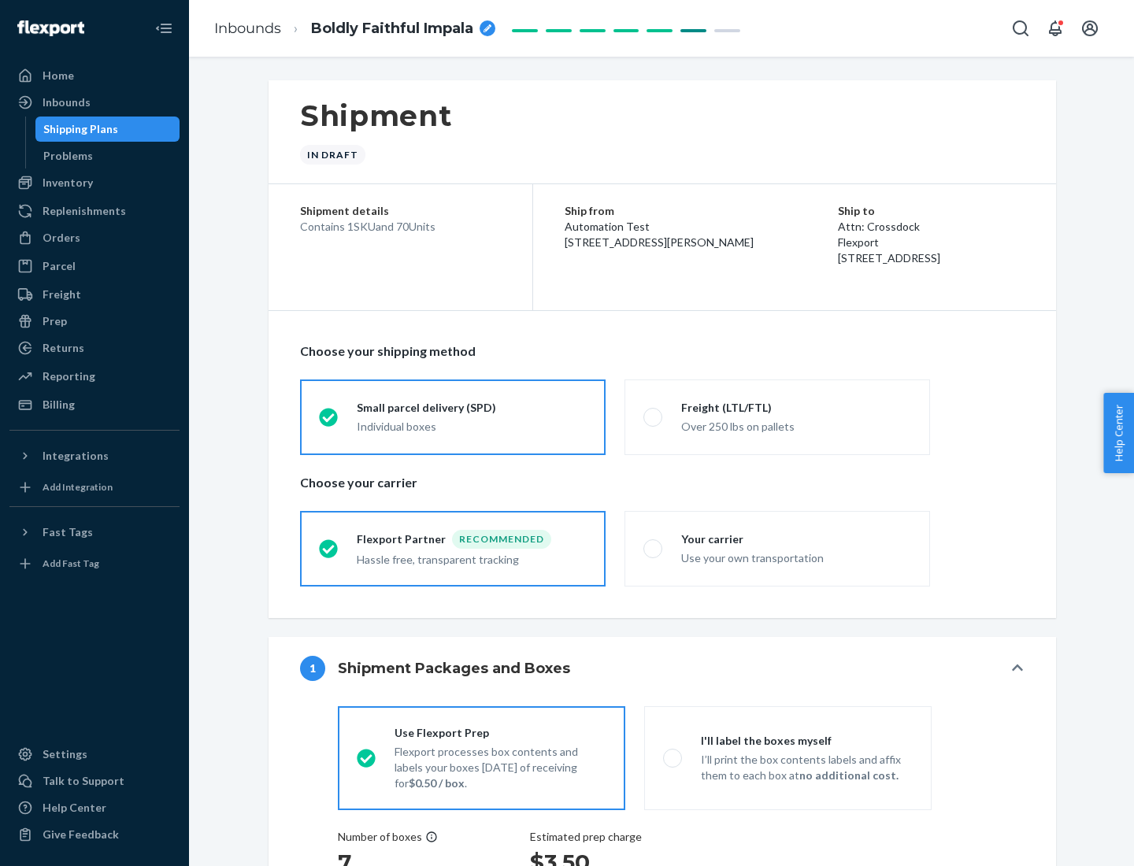
radio input "true"
radio input "false"
radio input "true"
radio input "false"
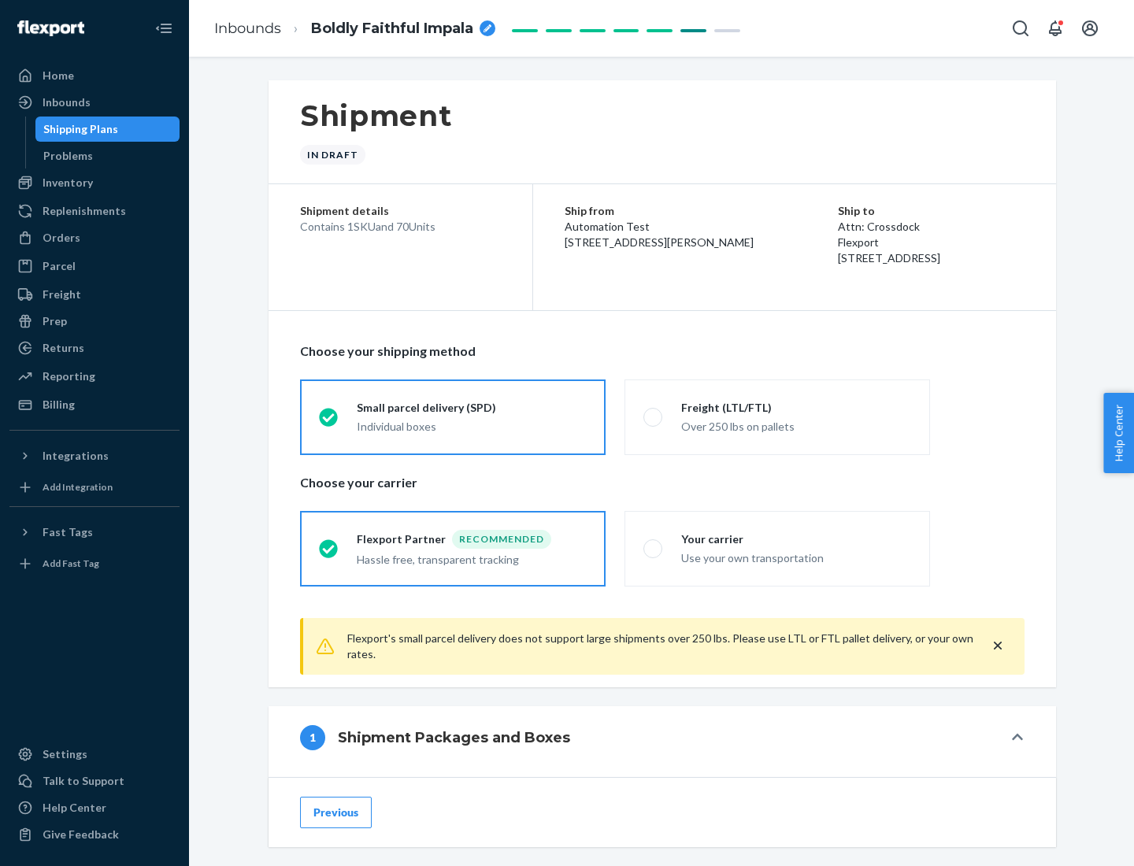
click at [777, 417] on div "Over 250 lbs on pallets" at bounding box center [796, 425] width 230 height 19
click at [654, 417] on input "Freight (LTL/FTL) Over 250 lbs on pallets" at bounding box center [648, 417] width 10 height 10
radio input "true"
radio input "false"
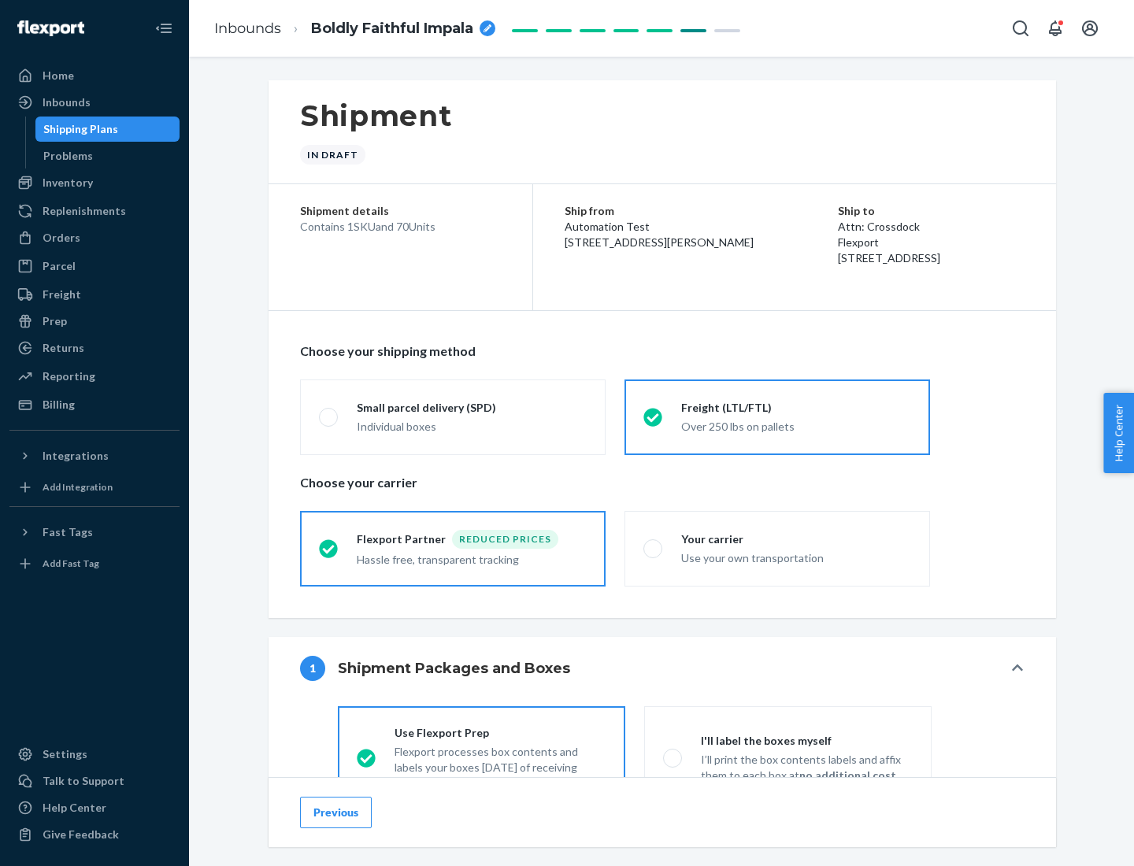
scroll to position [87, 0]
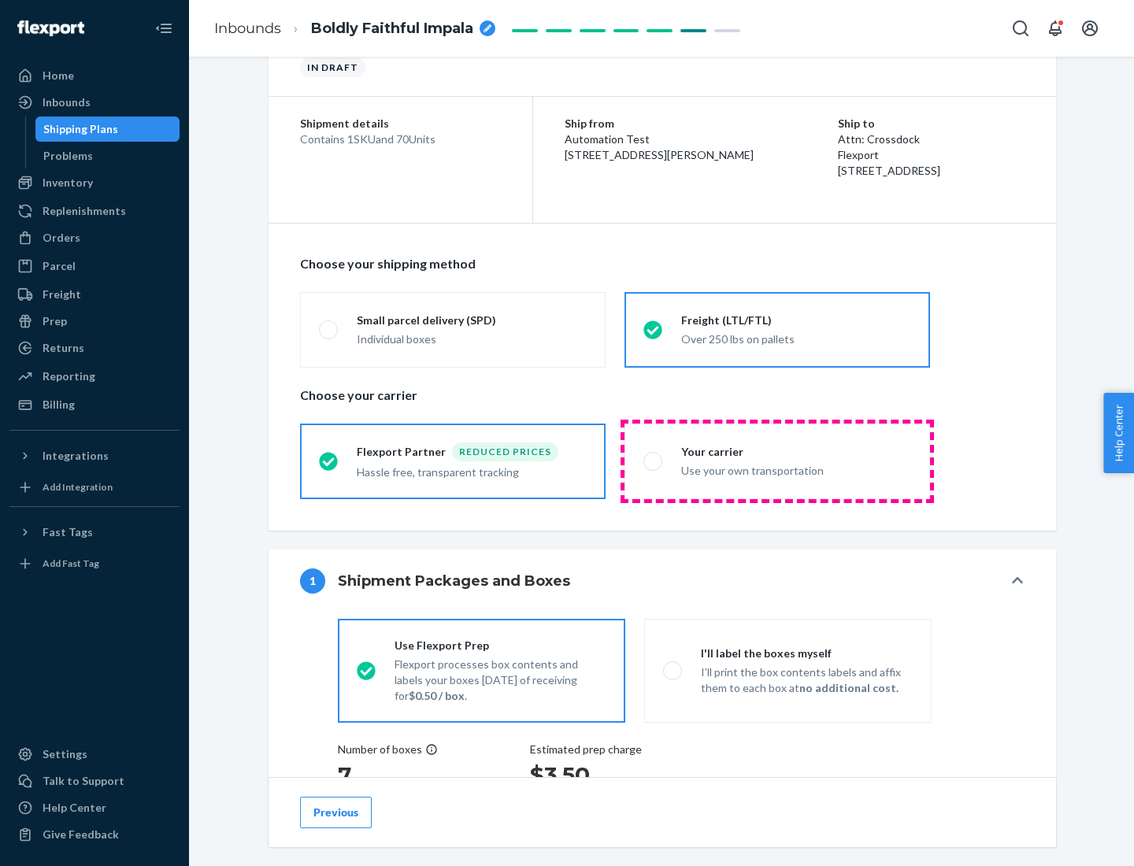
click at [777, 461] on div "Use your own transportation" at bounding box center [796, 469] width 230 height 19
click at [654, 461] on input "Your carrier Use your own transportation" at bounding box center [648, 461] width 10 height 10
radio input "true"
radio input "false"
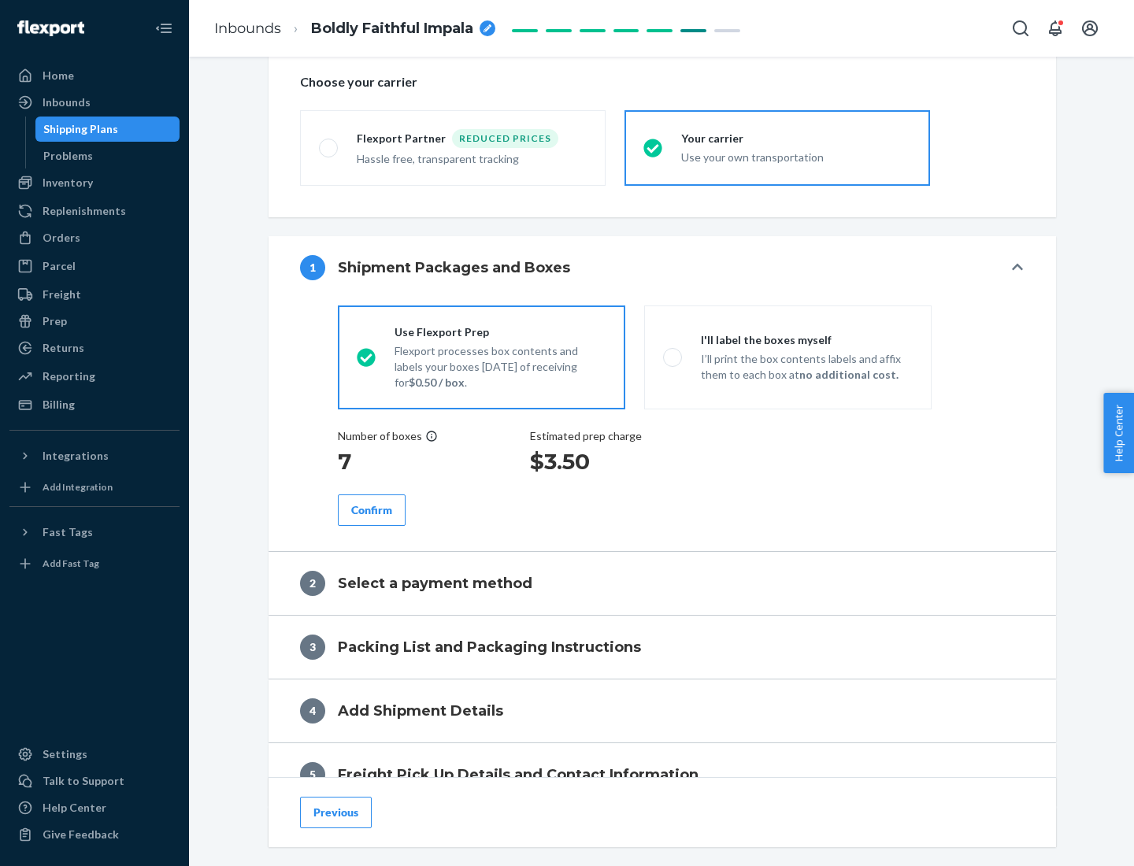
scroll to position [297, 0]
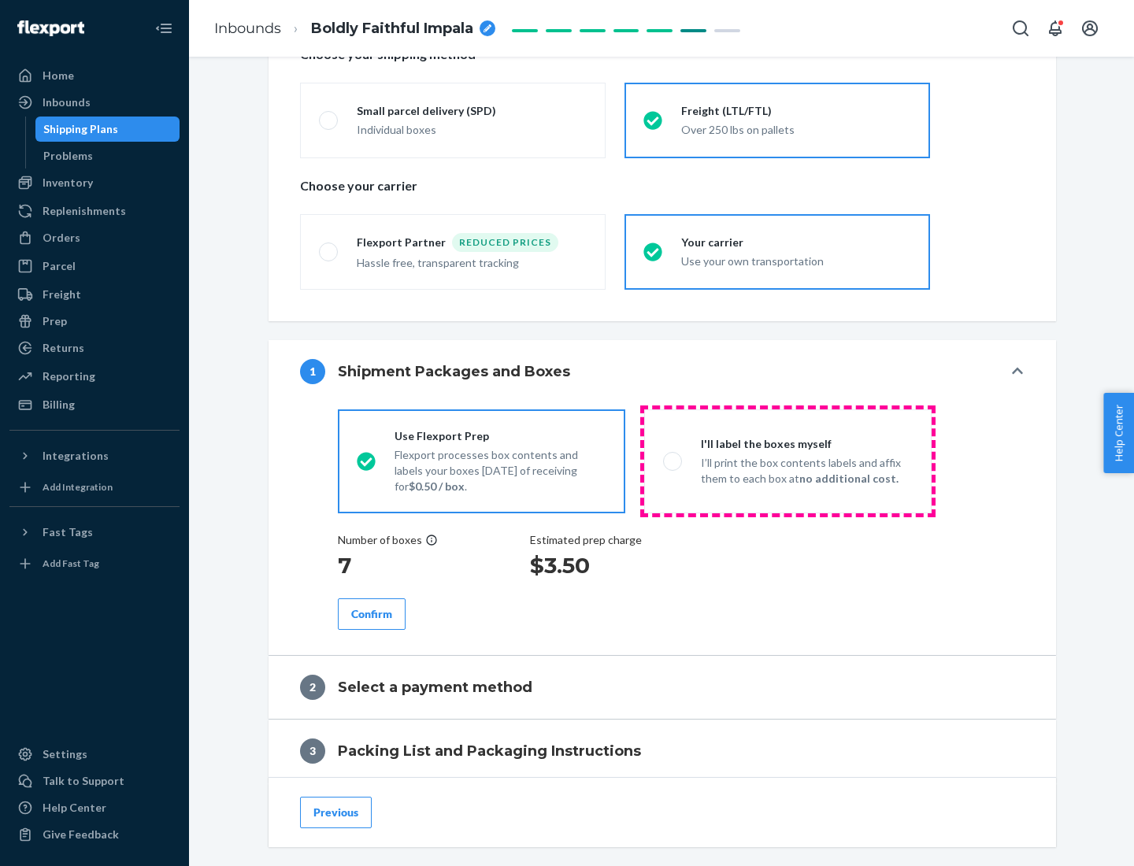
click at [788, 461] on p "I’ll print the box contents labels and affix them to each box at no additional …" at bounding box center [807, 471] width 212 height 32
click at [673, 461] on input "I'll label the boxes myself I’ll print the box contents labels and affix them t…" at bounding box center [668, 461] width 10 height 10
radio input "true"
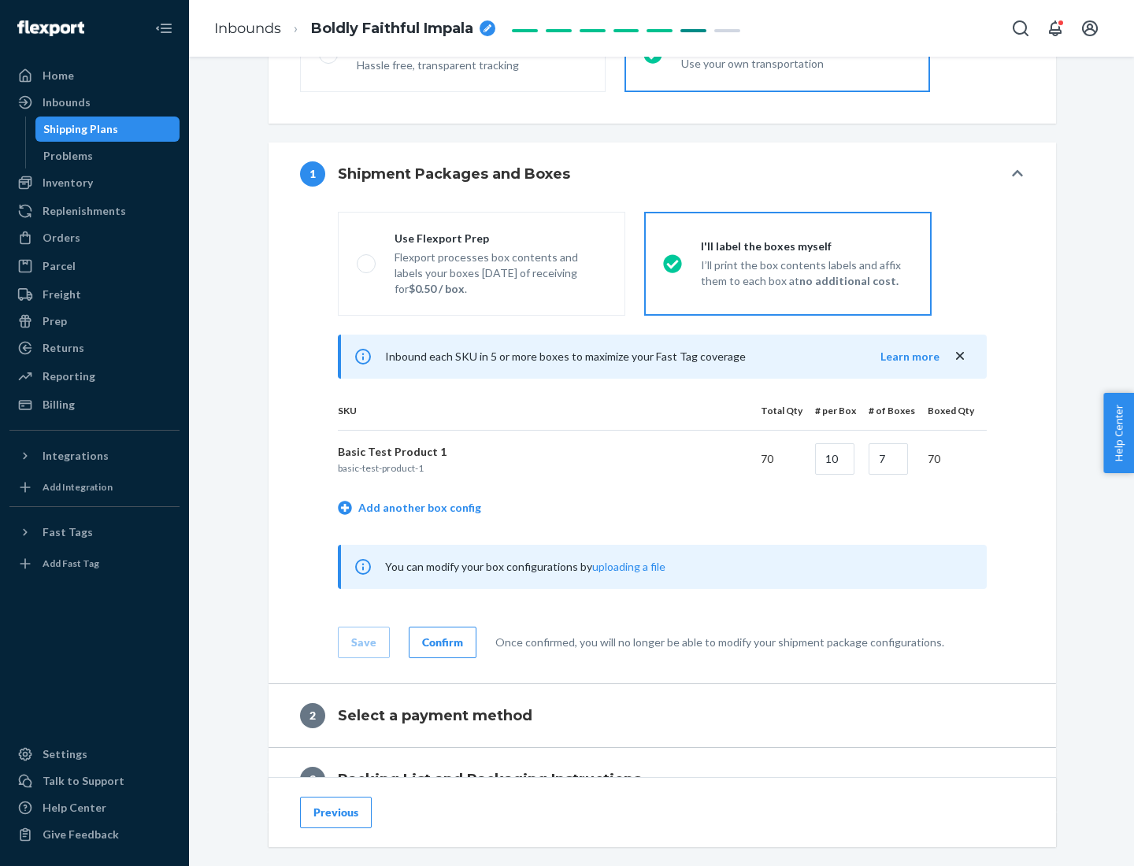
scroll to position [272, 0]
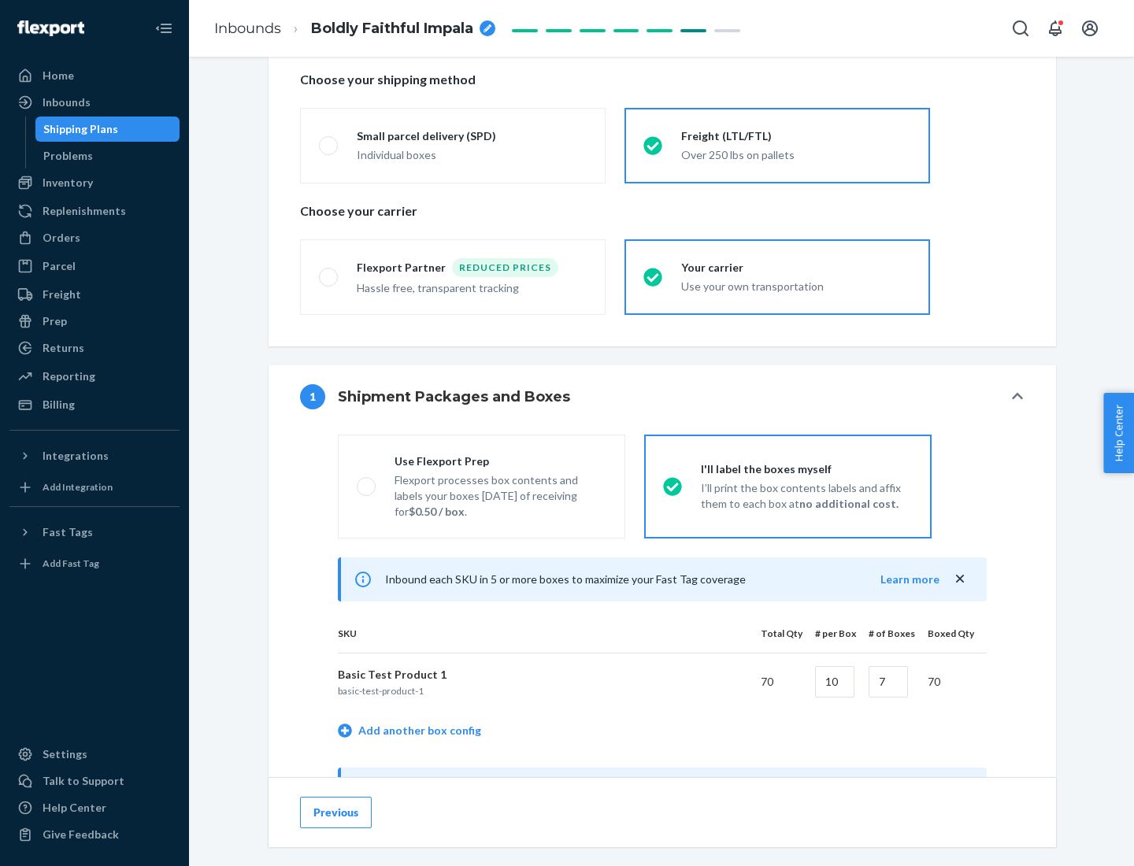
click at [500, 461] on div "Use Flexport Prep" at bounding box center [501, 462] width 212 height 16
click at [367, 481] on input "Use Flexport Prep Flexport processes box contents and labels your boxes [DATE] …" at bounding box center [362, 486] width 10 height 10
radio input "true"
radio input "false"
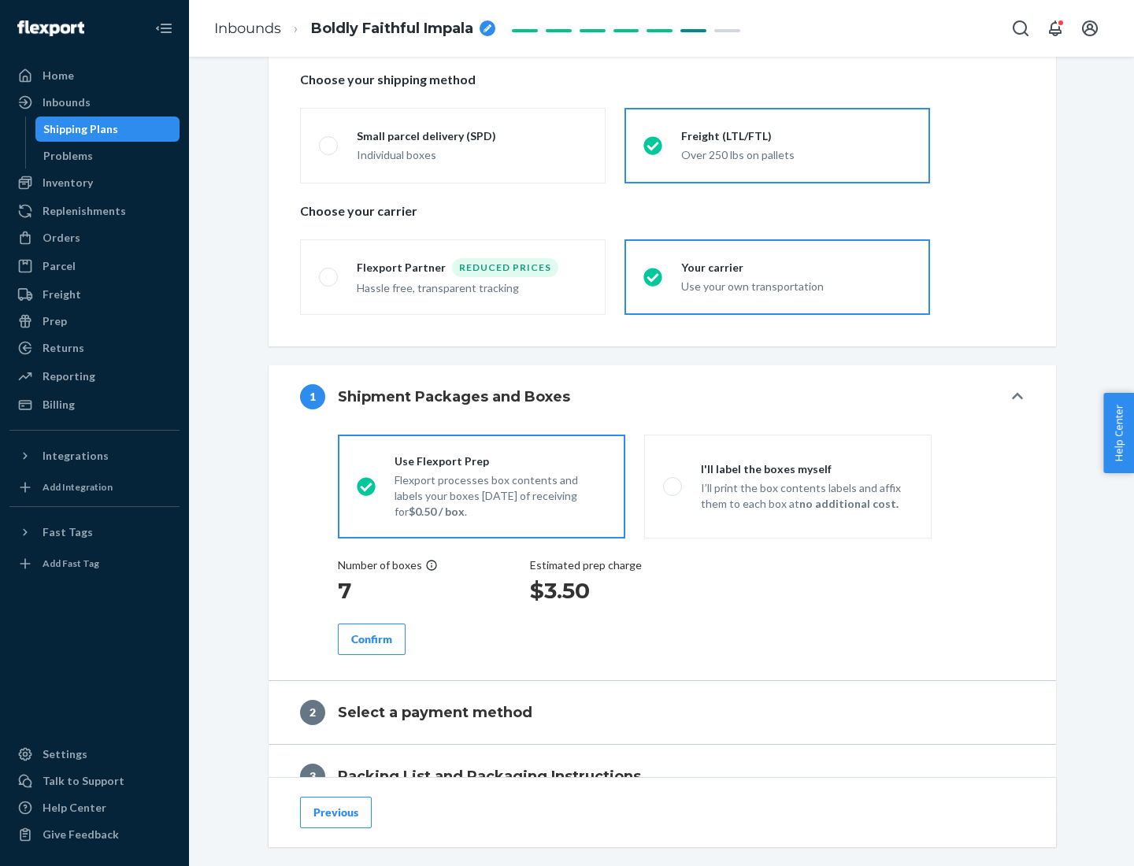
scroll to position [450, 0]
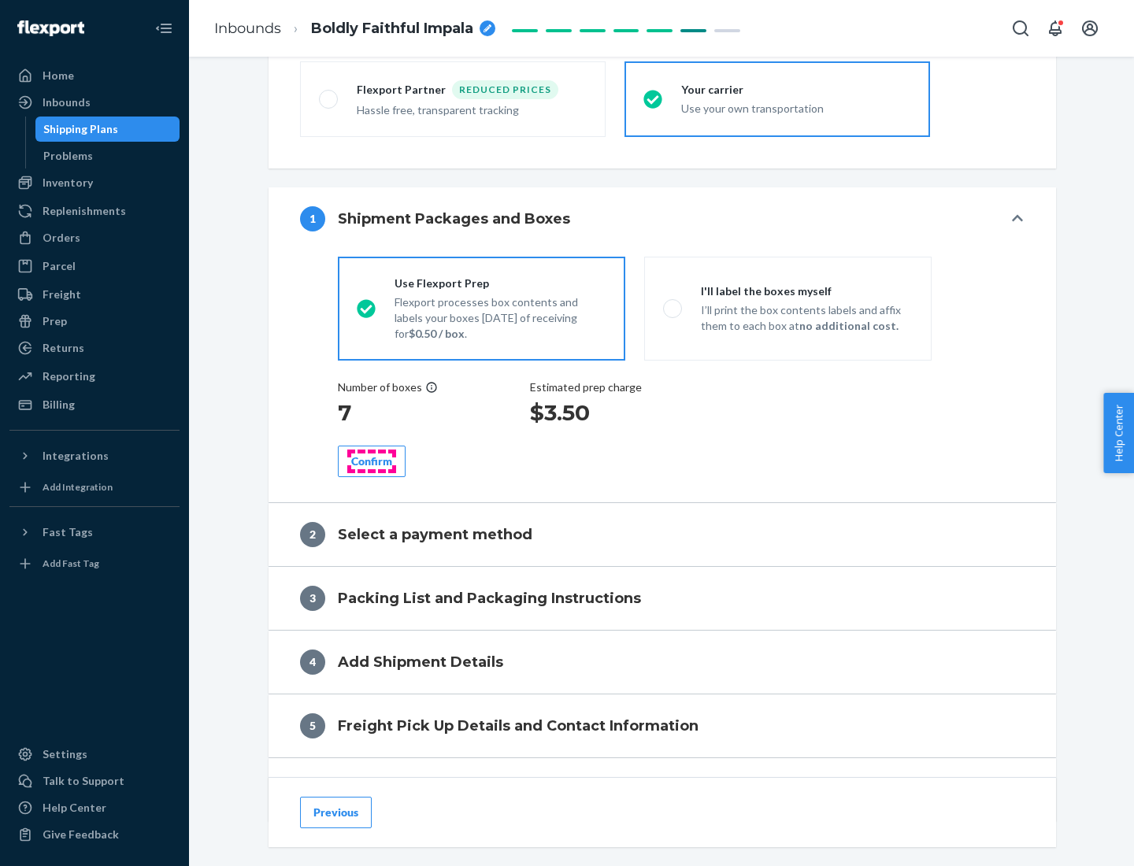
click at [372, 461] on div "Confirm" at bounding box center [371, 462] width 41 height 16
radio input "false"
